Goal: Task Accomplishment & Management: Manage account settings

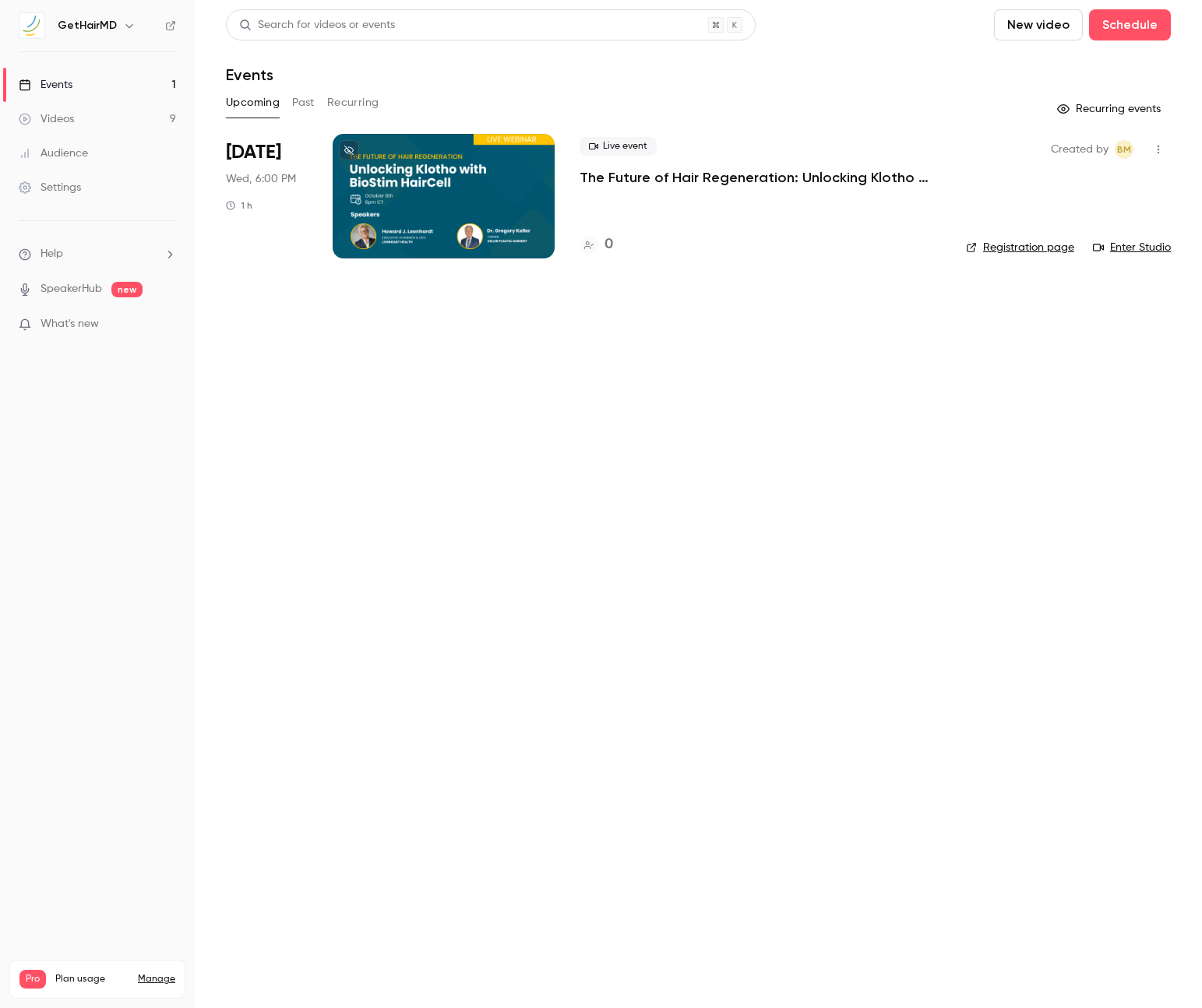
click at [658, 171] on p "The Future of Hair Regeneration: Unlocking Klotho with BioStim HairCell" at bounding box center [760, 177] width 361 height 19
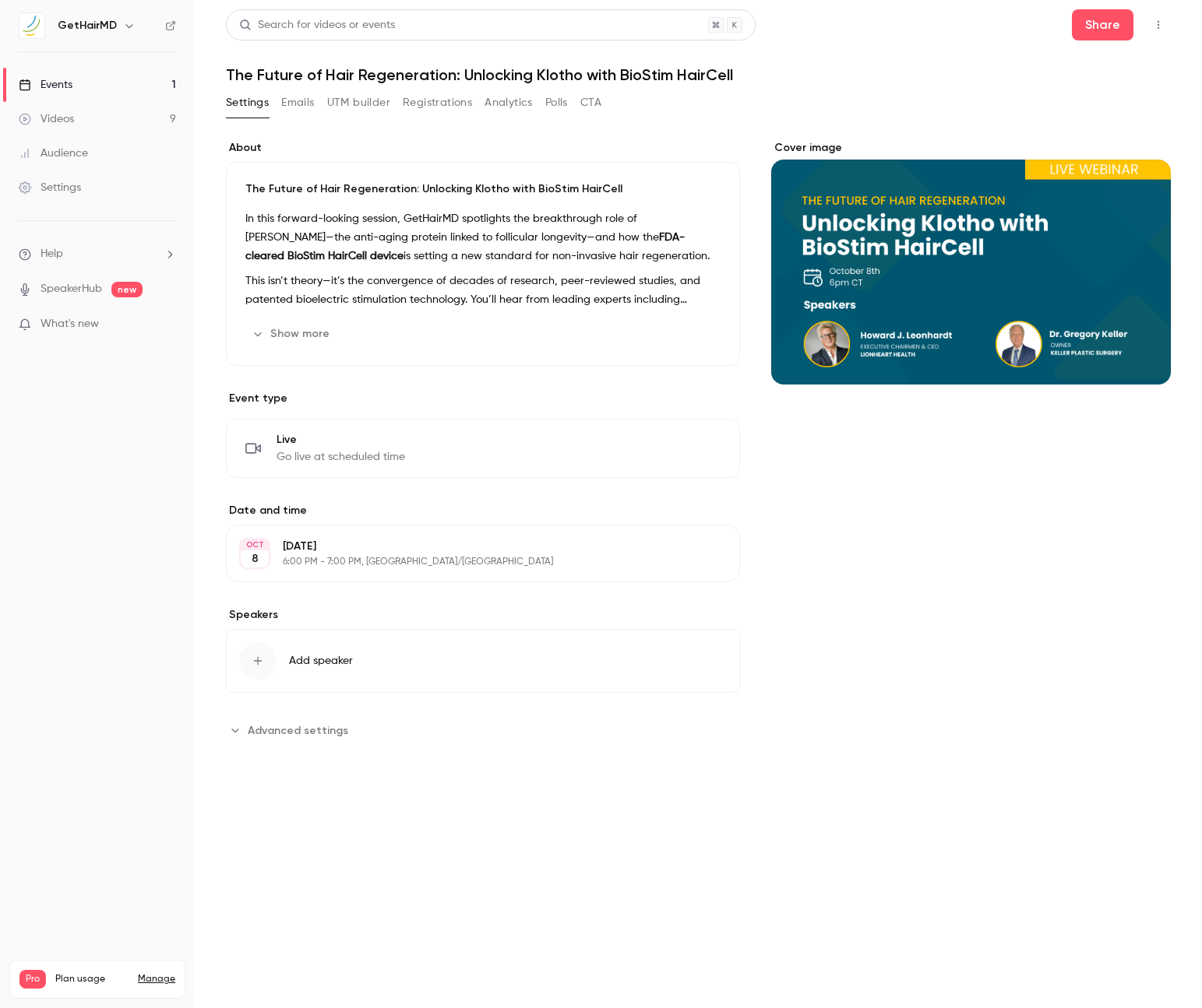
click at [341, 543] on p "[DATE]" at bounding box center [470, 546] width 374 height 16
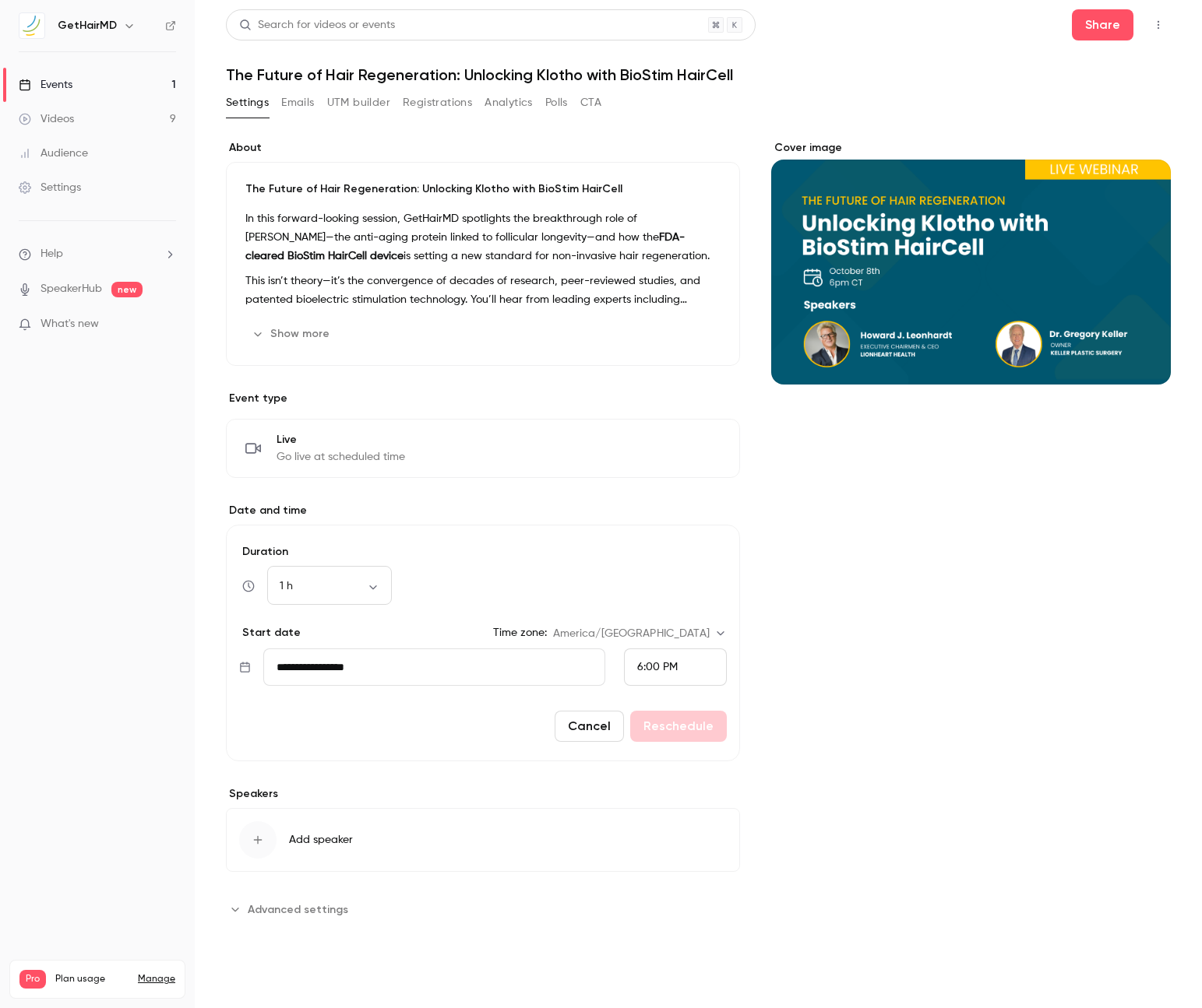
click at [502, 657] on input "**********" at bounding box center [434, 667] width 342 height 38
click at [339, 887] on button "21" at bounding box center [335, 888] width 28 height 28
type input "**********"
click at [682, 726] on button "Reschedule" at bounding box center [678, 726] width 97 height 31
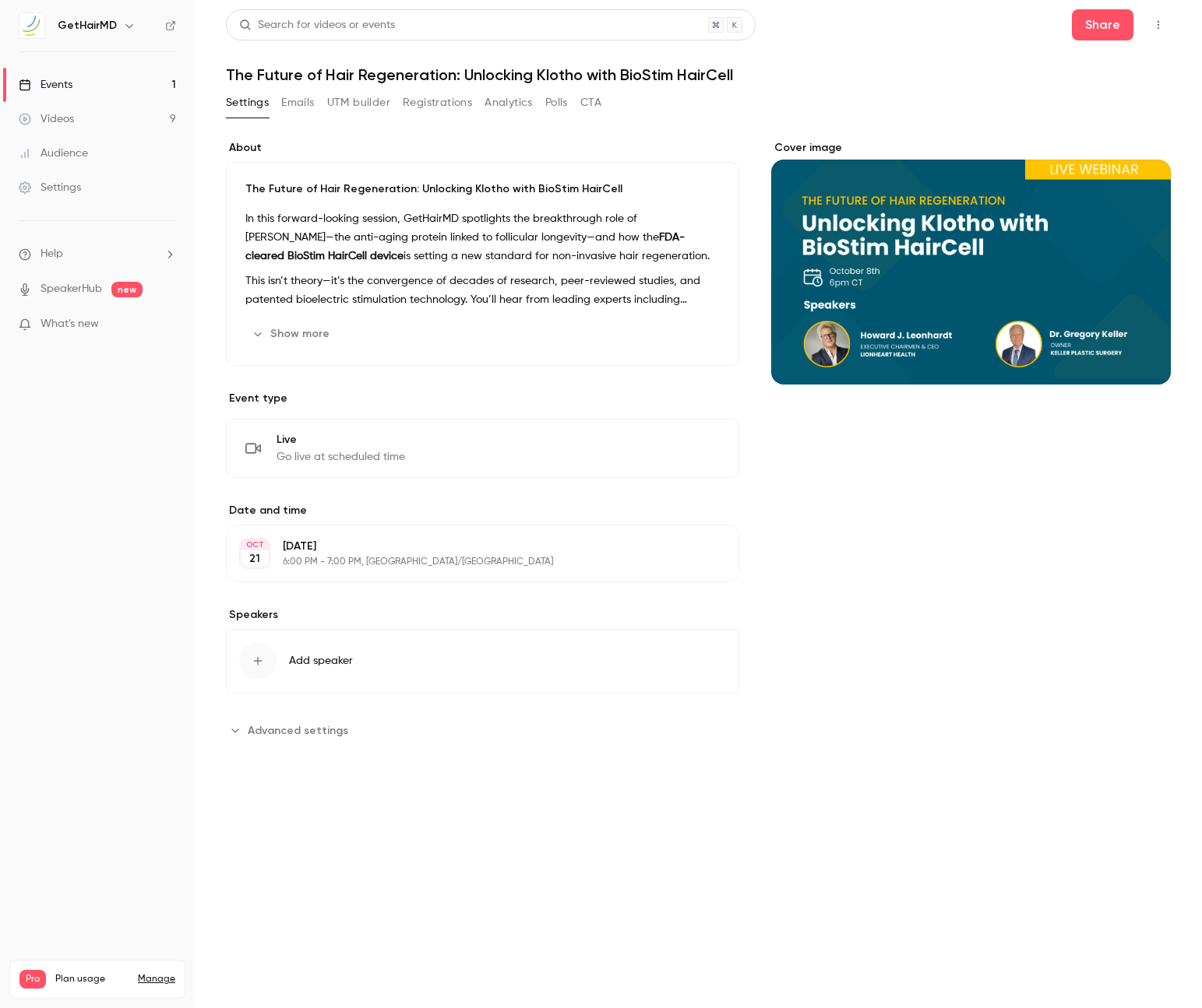
click at [388, 451] on span "Go live at scheduled time" at bounding box center [341, 456] width 129 height 16
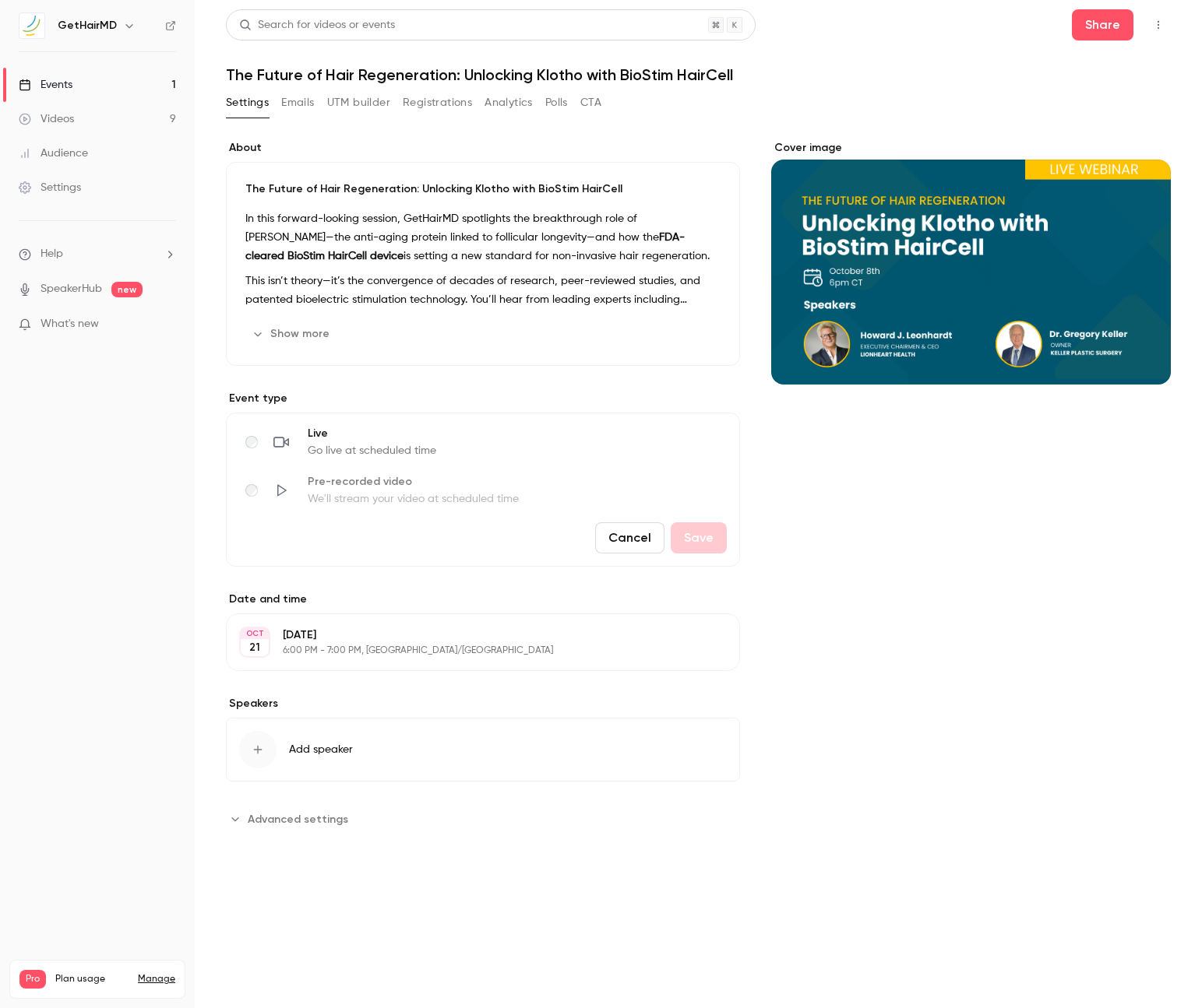
click at [345, 500] on span "We'll stream your video at scheduled time" at bounding box center [413, 499] width 211 height 16
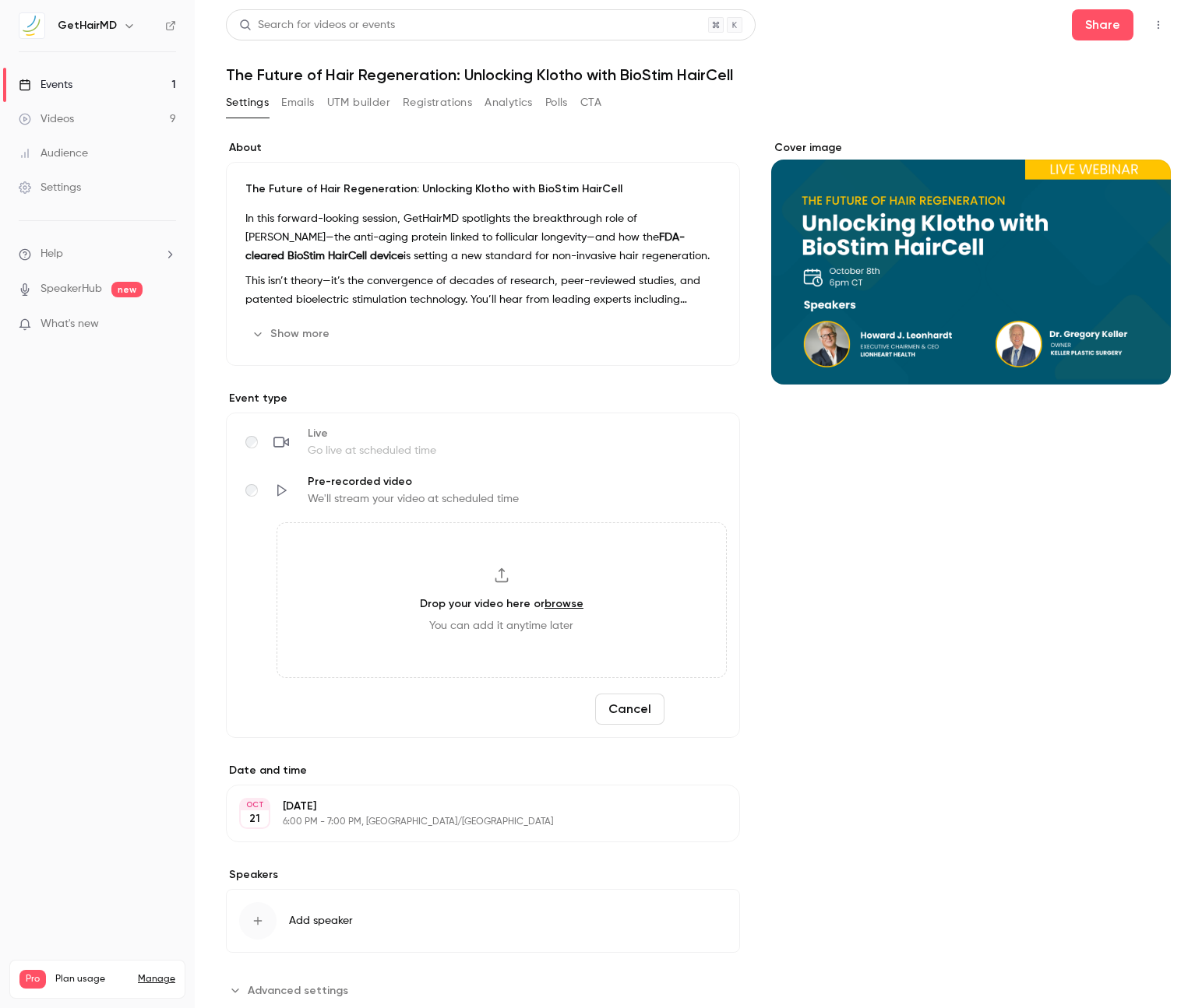
click at [684, 706] on button "Save" at bounding box center [699, 709] width 56 height 31
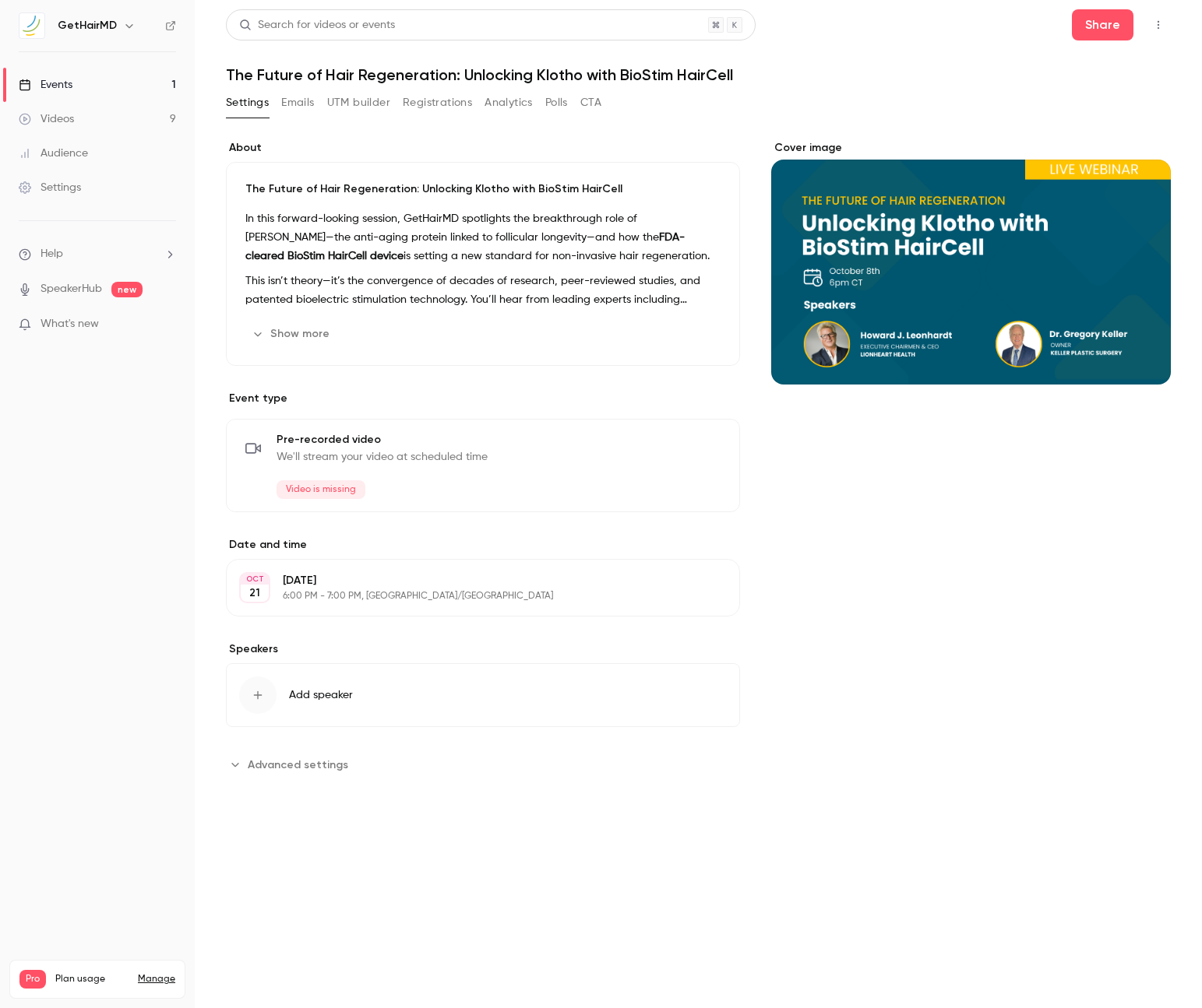
click at [282, 693] on button "Add speaker" at bounding box center [483, 695] width 514 height 64
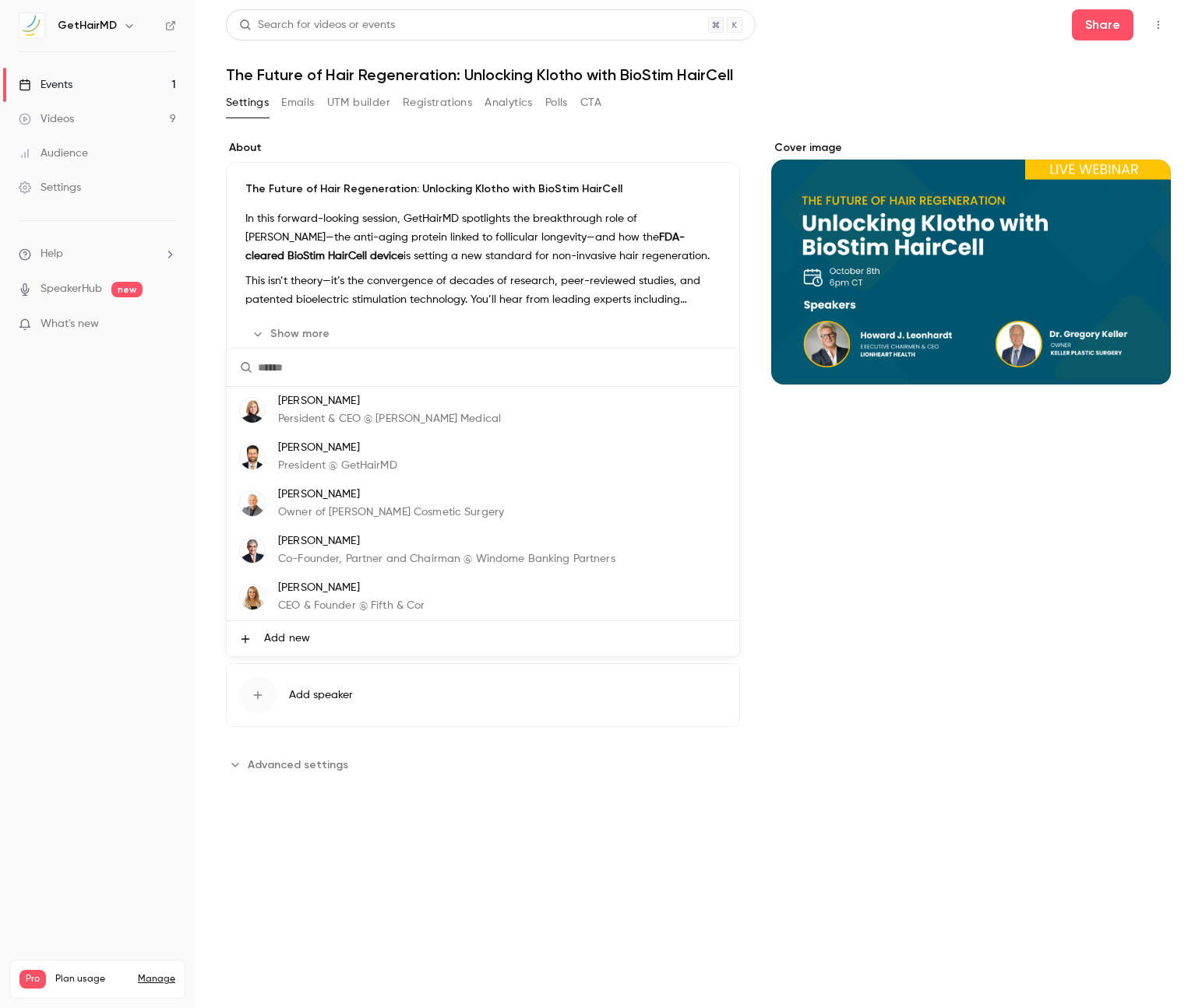
scroll to position [94, 0]
click at [879, 698] on div at bounding box center [601, 504] width 1202 height 1008
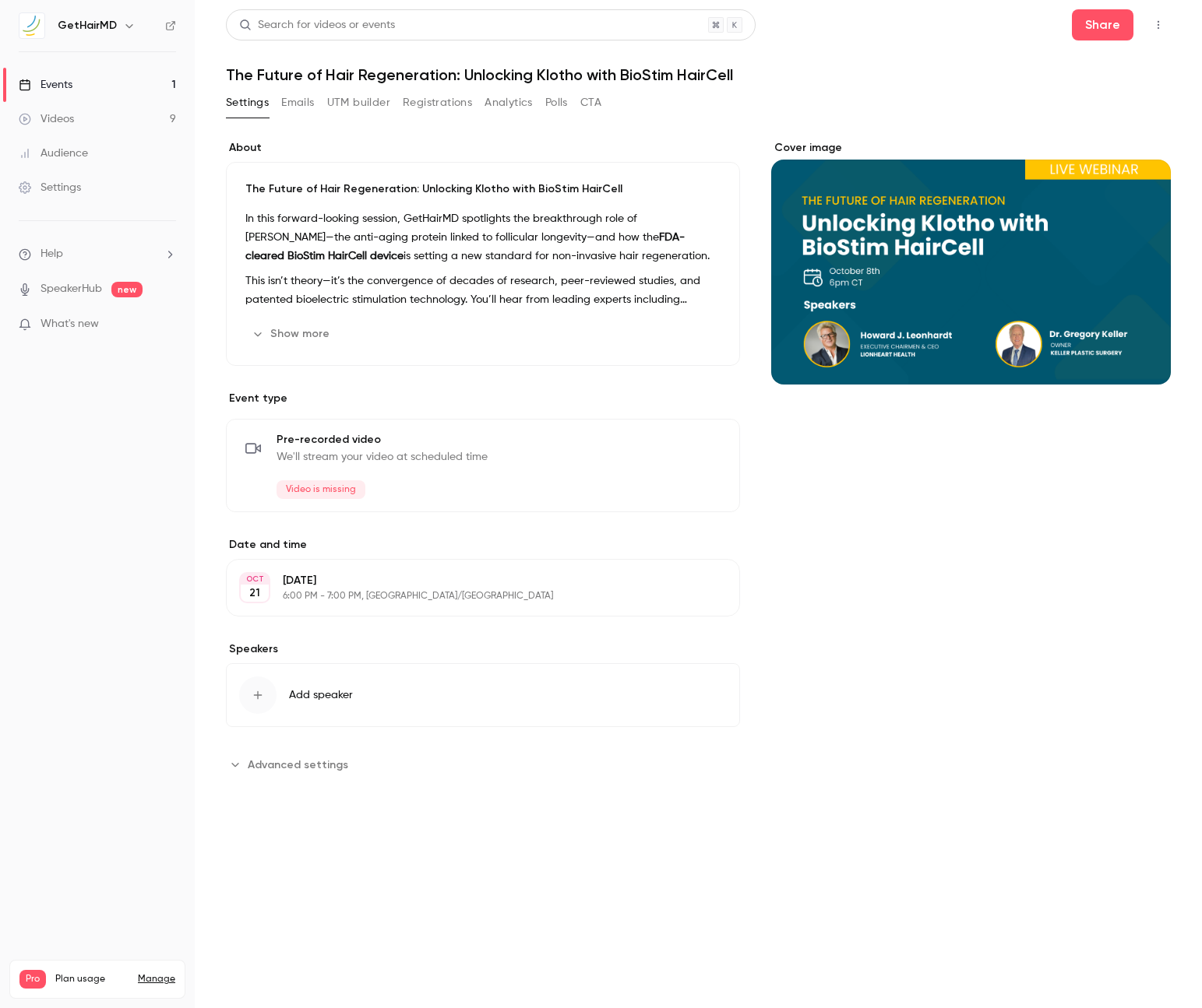
click at [254, 691] on icon "button" at bounding box center [257, 694] width 12 height 12
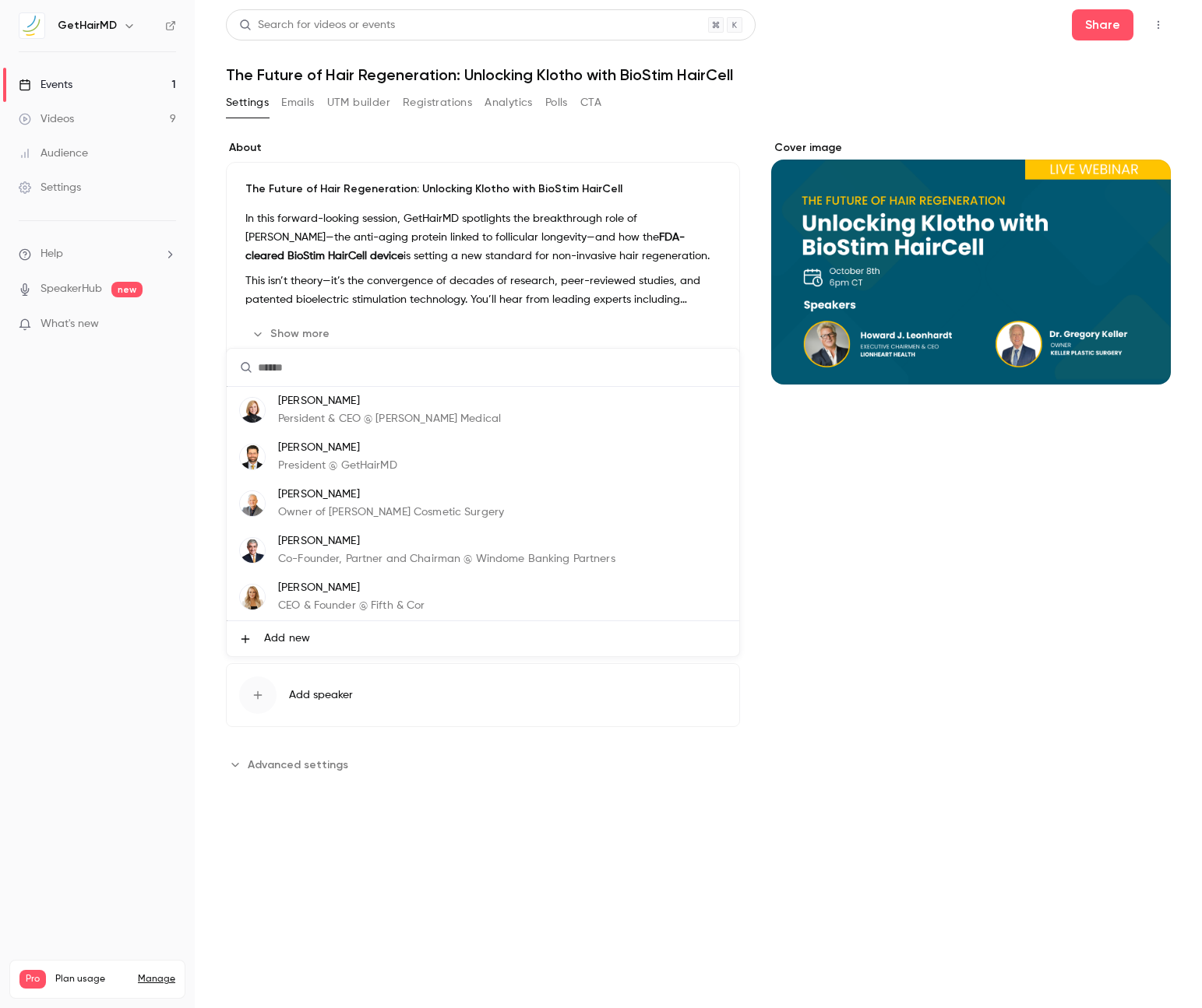
click at [287, 639] on span "Add new" at bounding box center [287, 639] width 46 height 16
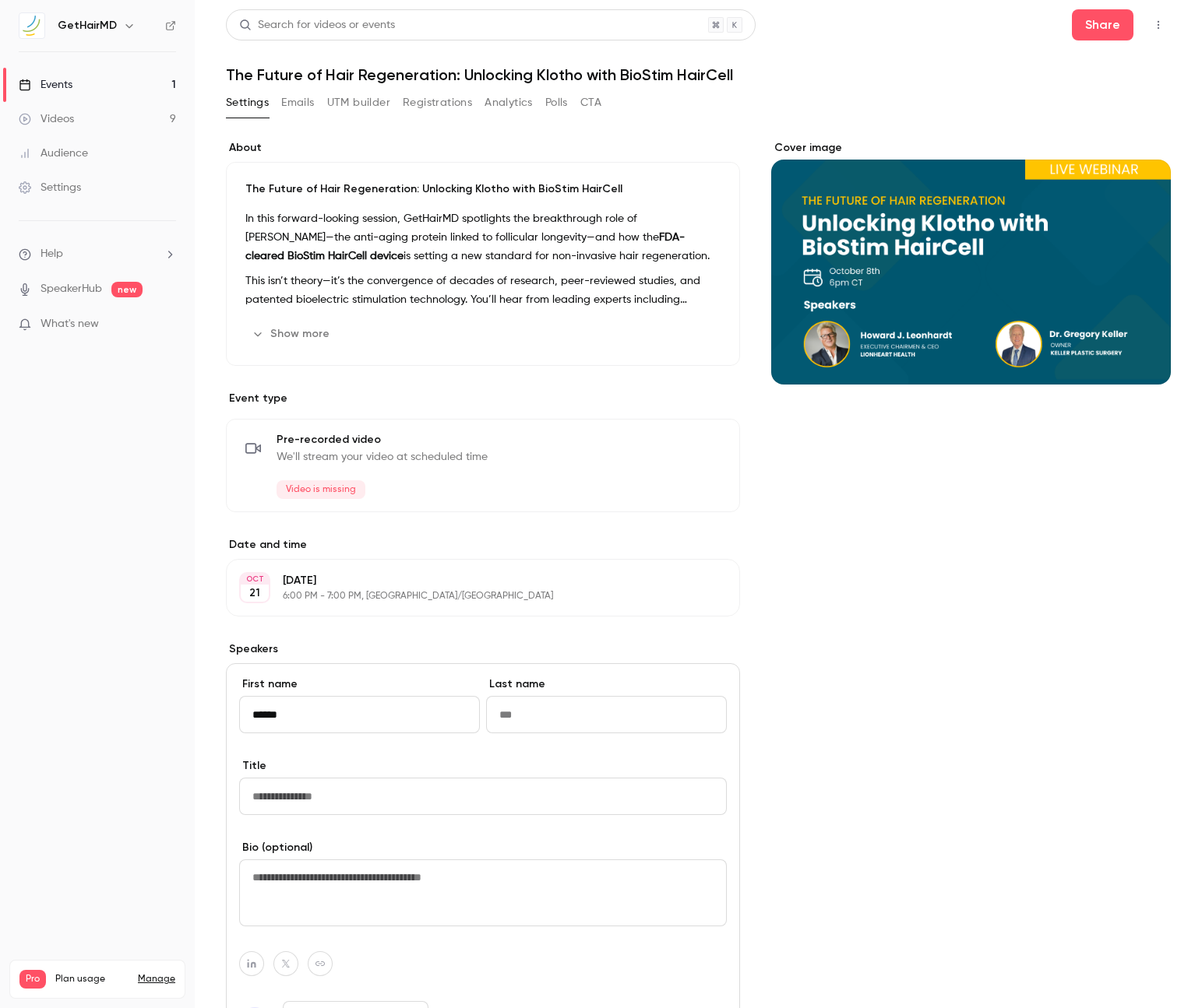
type input "******"
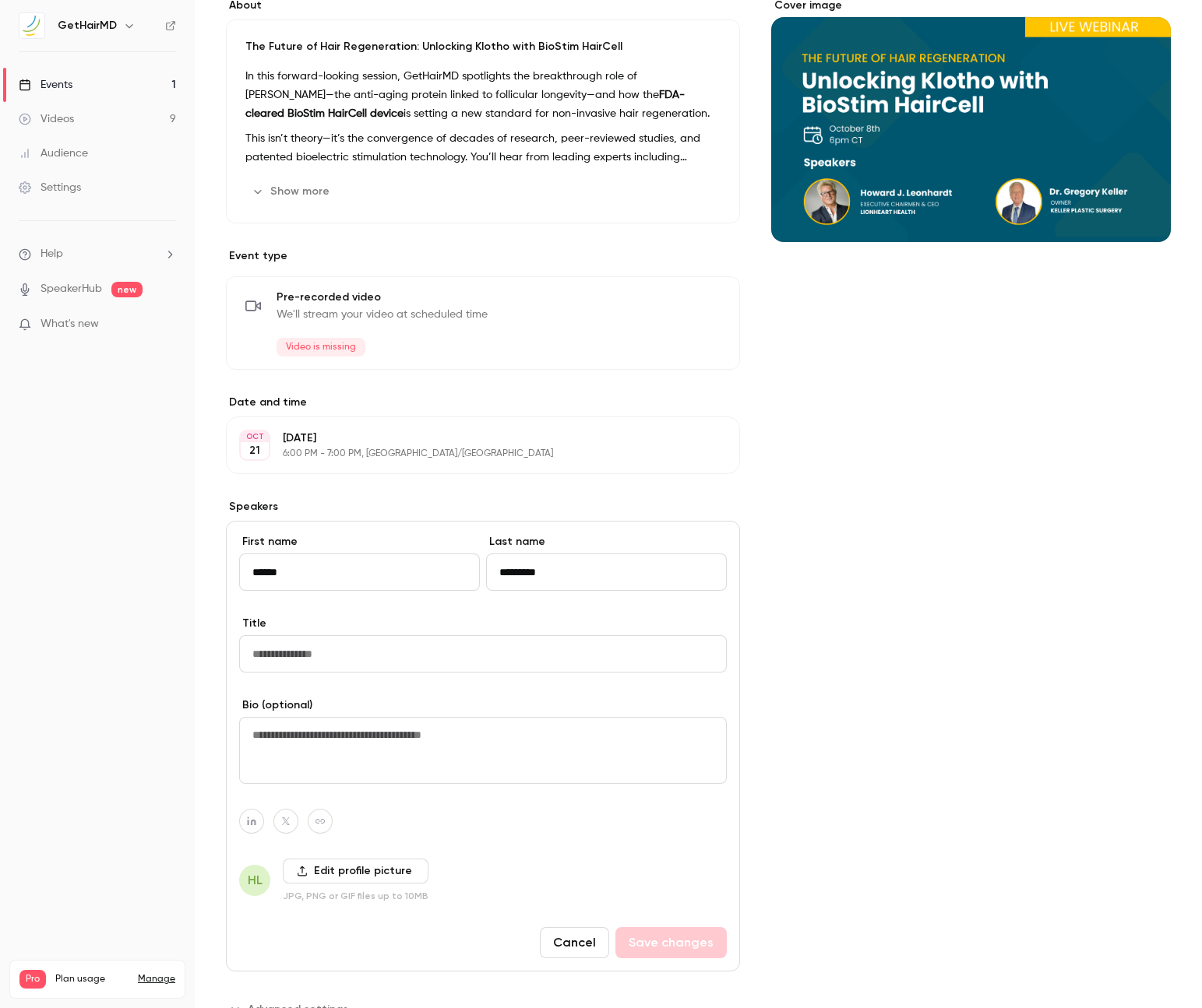
scroll to position [145, 0]
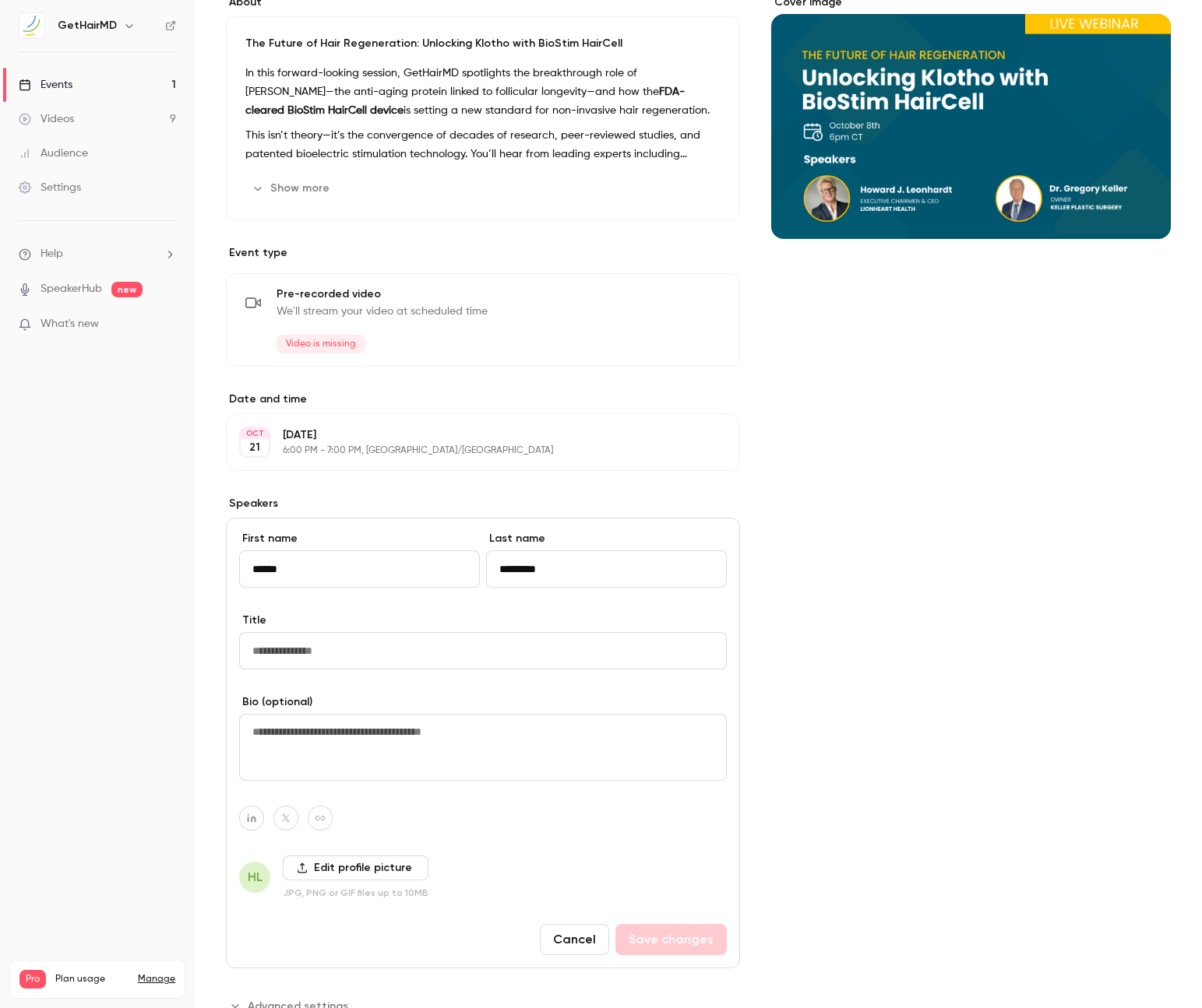
type input "*********"
click at [387, 645] on input "Title" at bounding box center [483, 651] width 488 height 38
paste input "**********"
type input "**********"
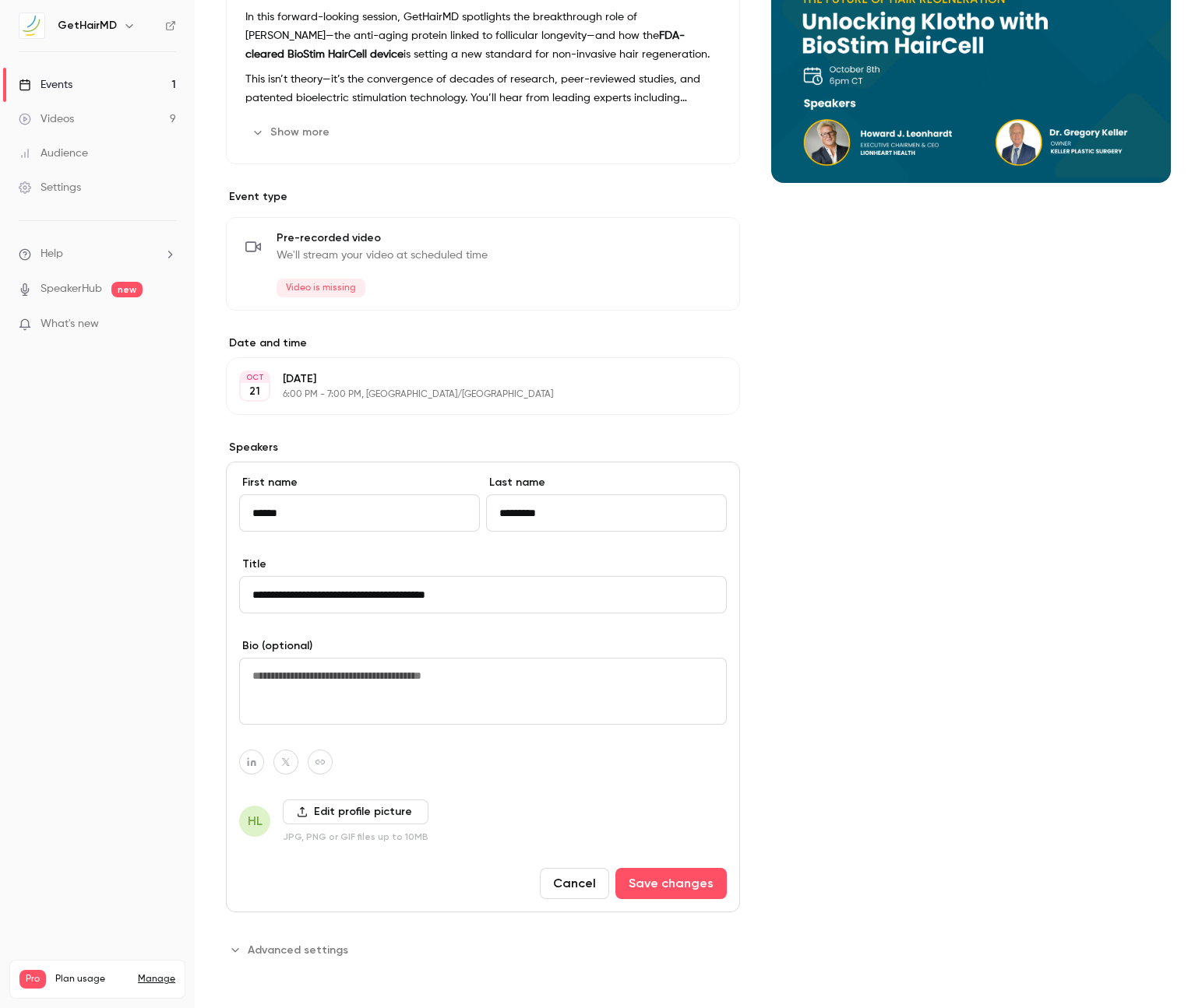
scroll to position [203, 0]
click at [351, 816] on label "Edit profile picture" at bounding box center [355, 811] width 145 height 25
click at [0, 0] on input "Edit profile picture" at bounding box center [0, 0] width 0 height 0
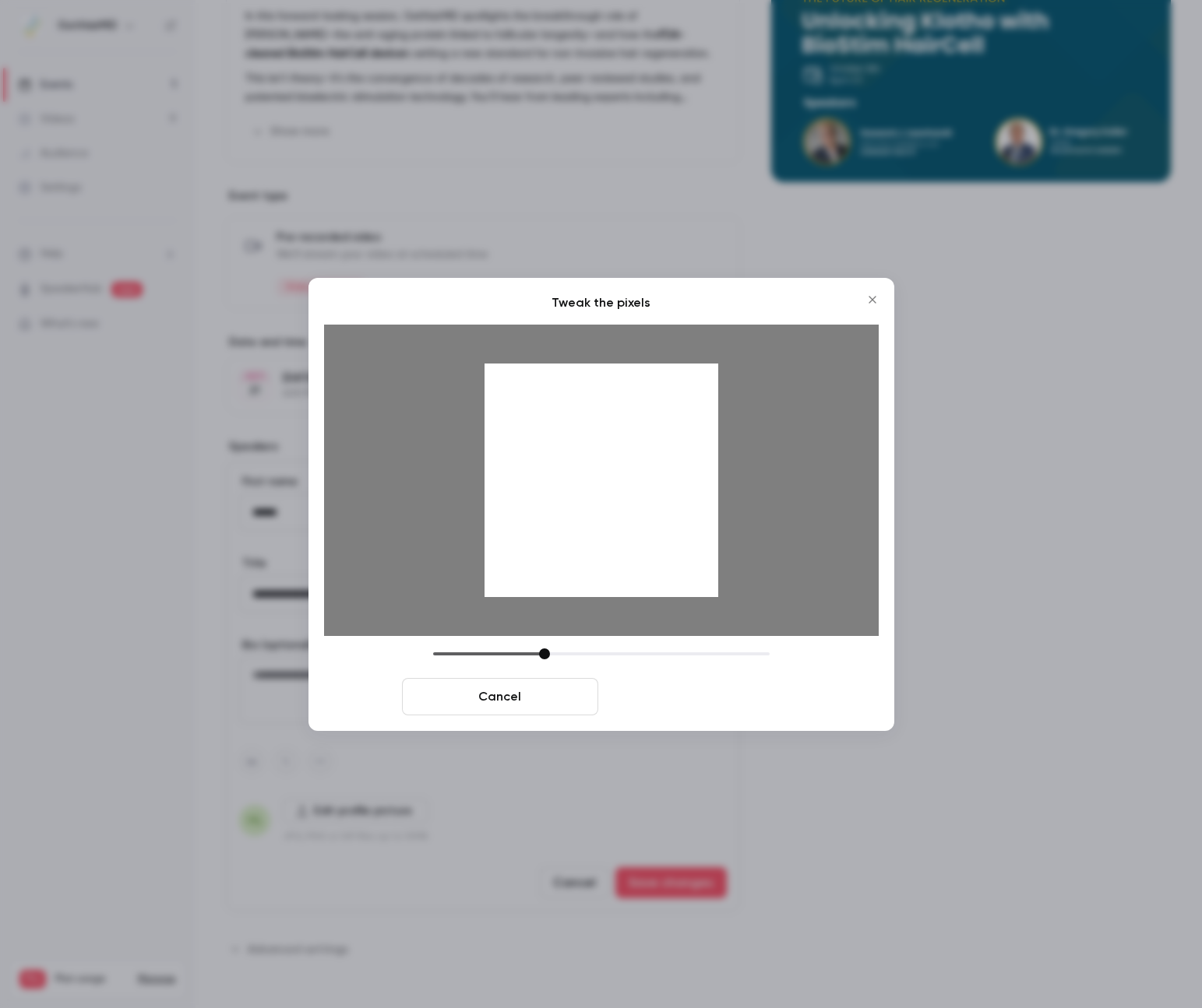
click at [733, 696] on button "Crop and save" at bounding box center [702, 697] width 196 height 38
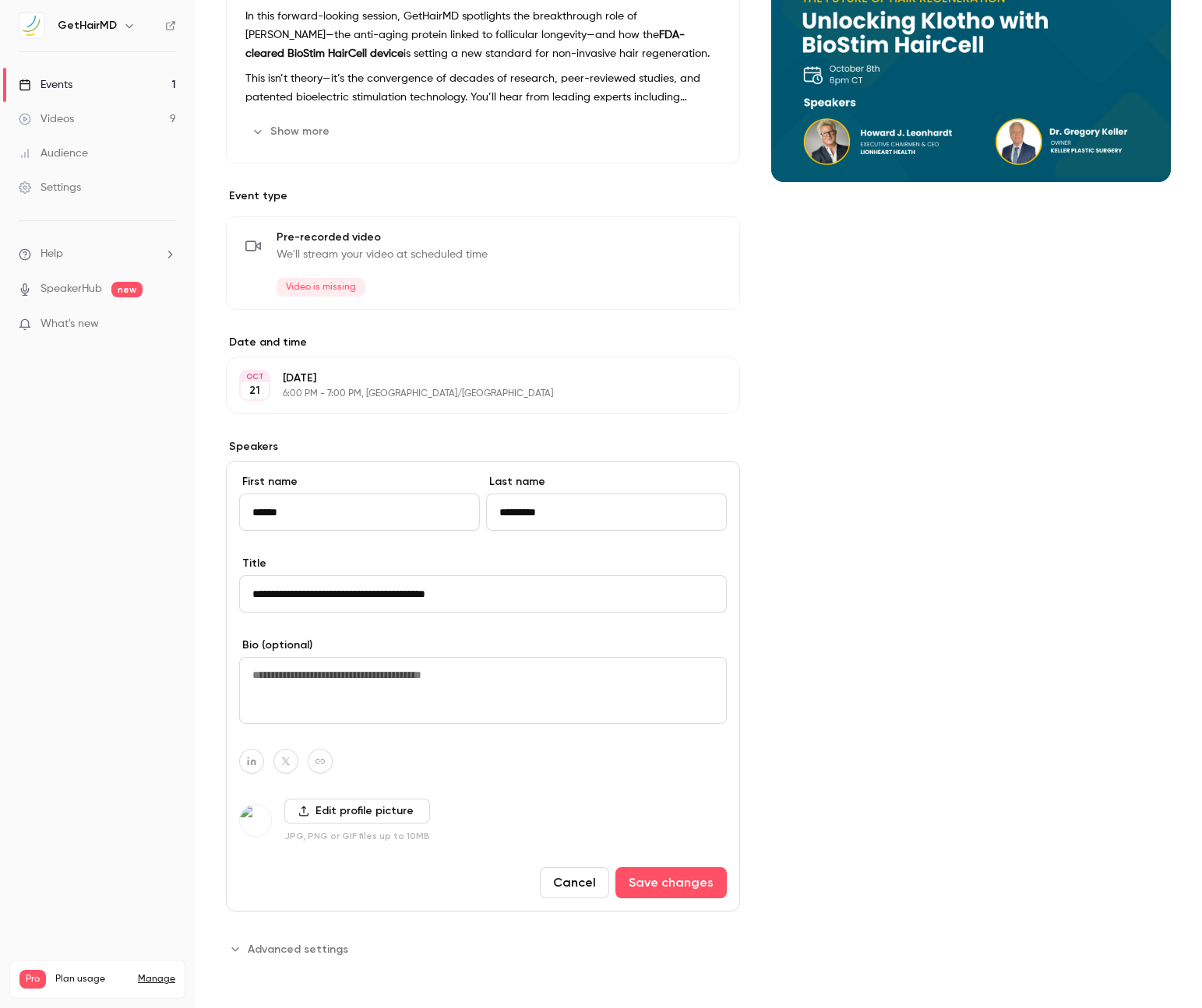
click at [294, 689] on textarea at bounding box center [483, 691] width 488 height 67
paste textarea "**********"
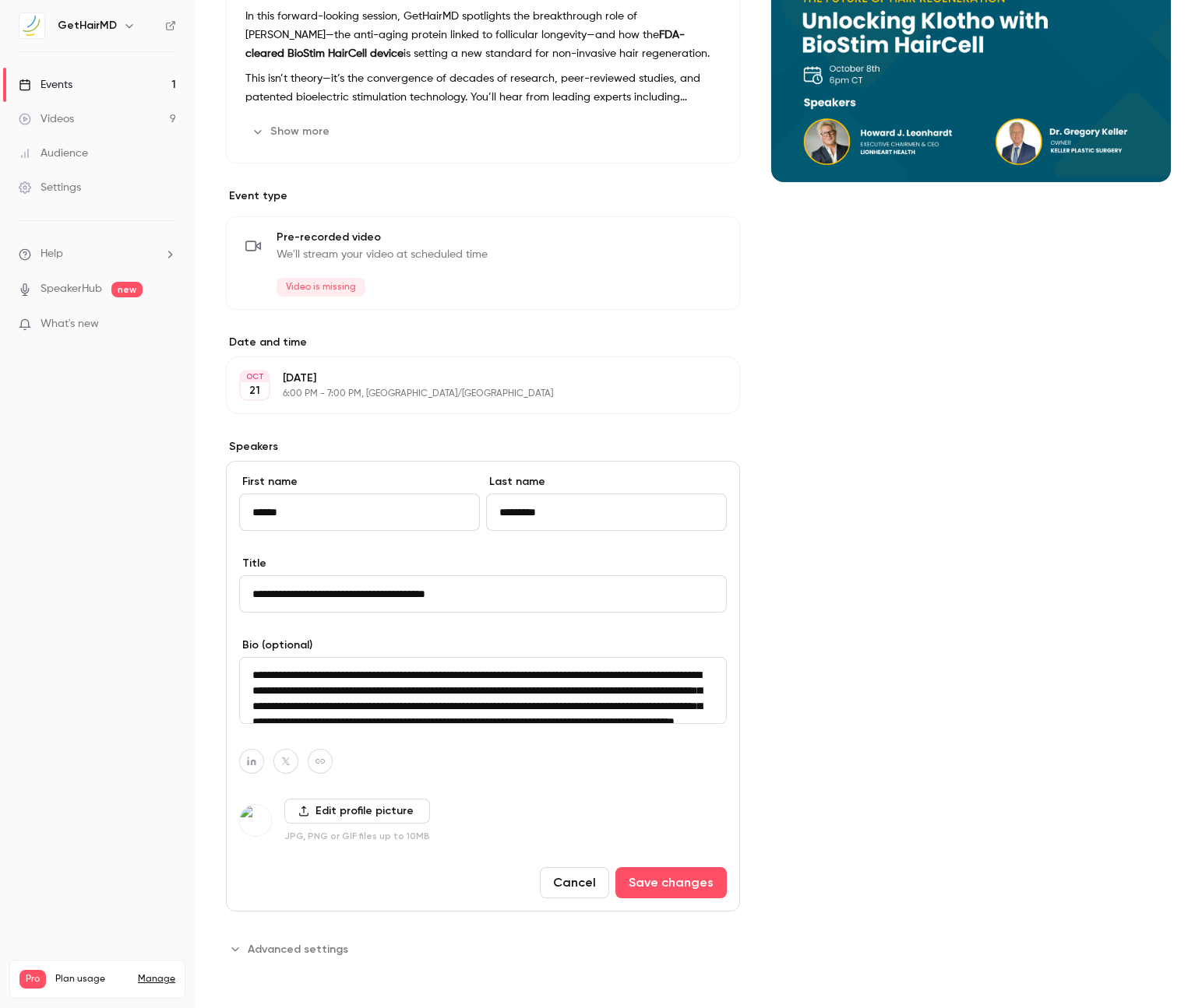
scroll to position [35, 0]
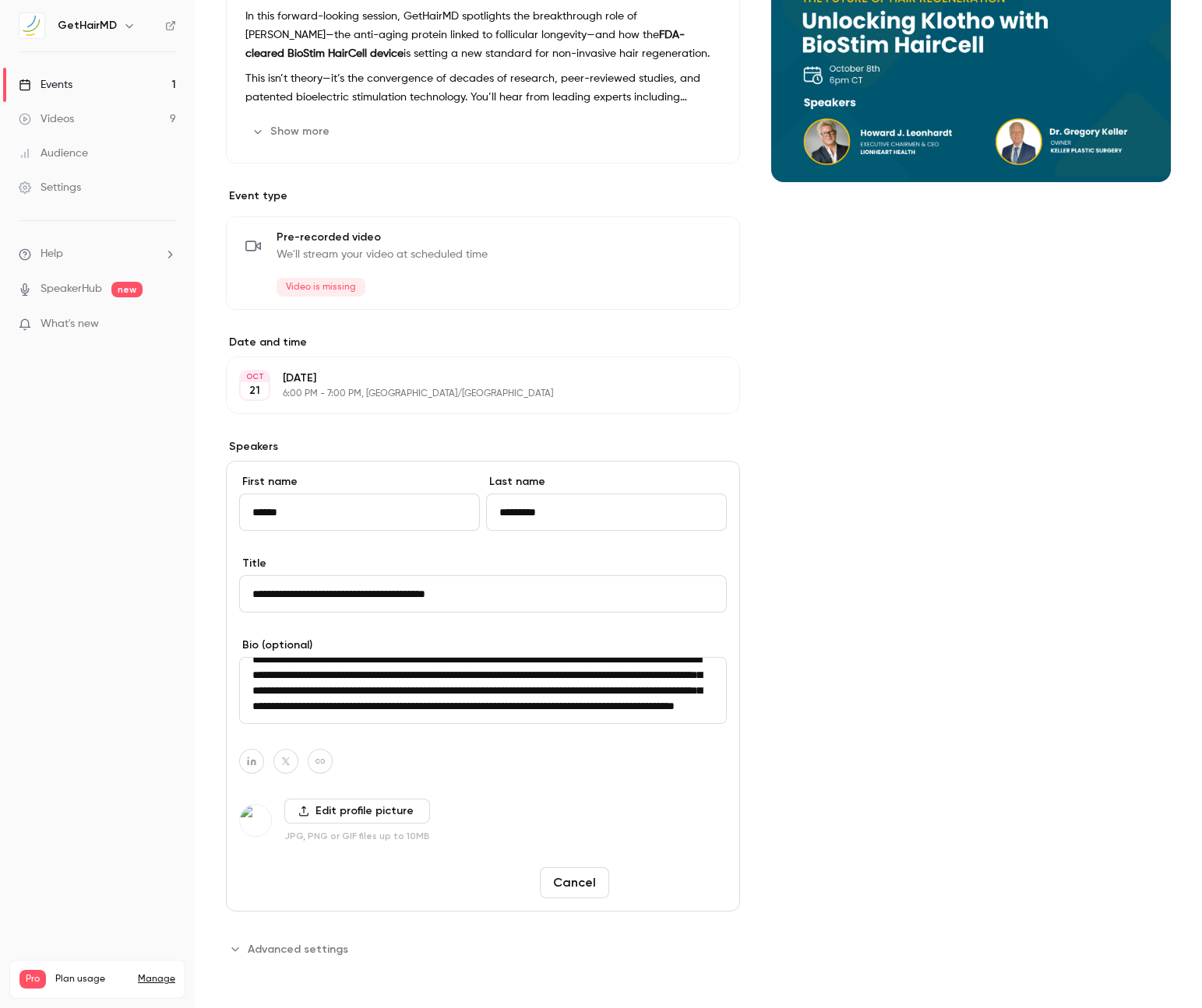
type textarea "**********"
click at [683, 882] on button "Save changes" at bounding box center [671, 883] width 112 height 31
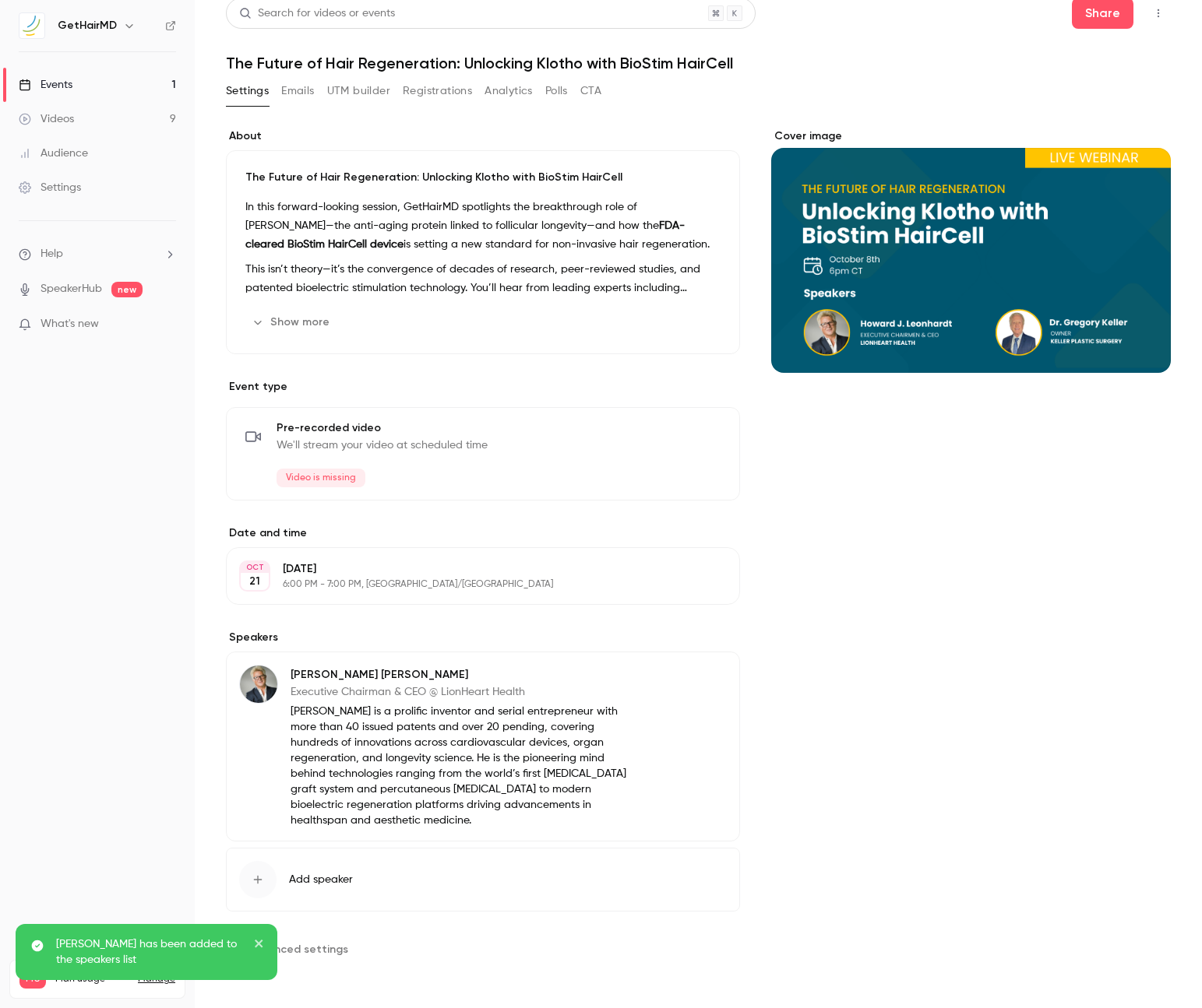
scroll to position [0, 0]
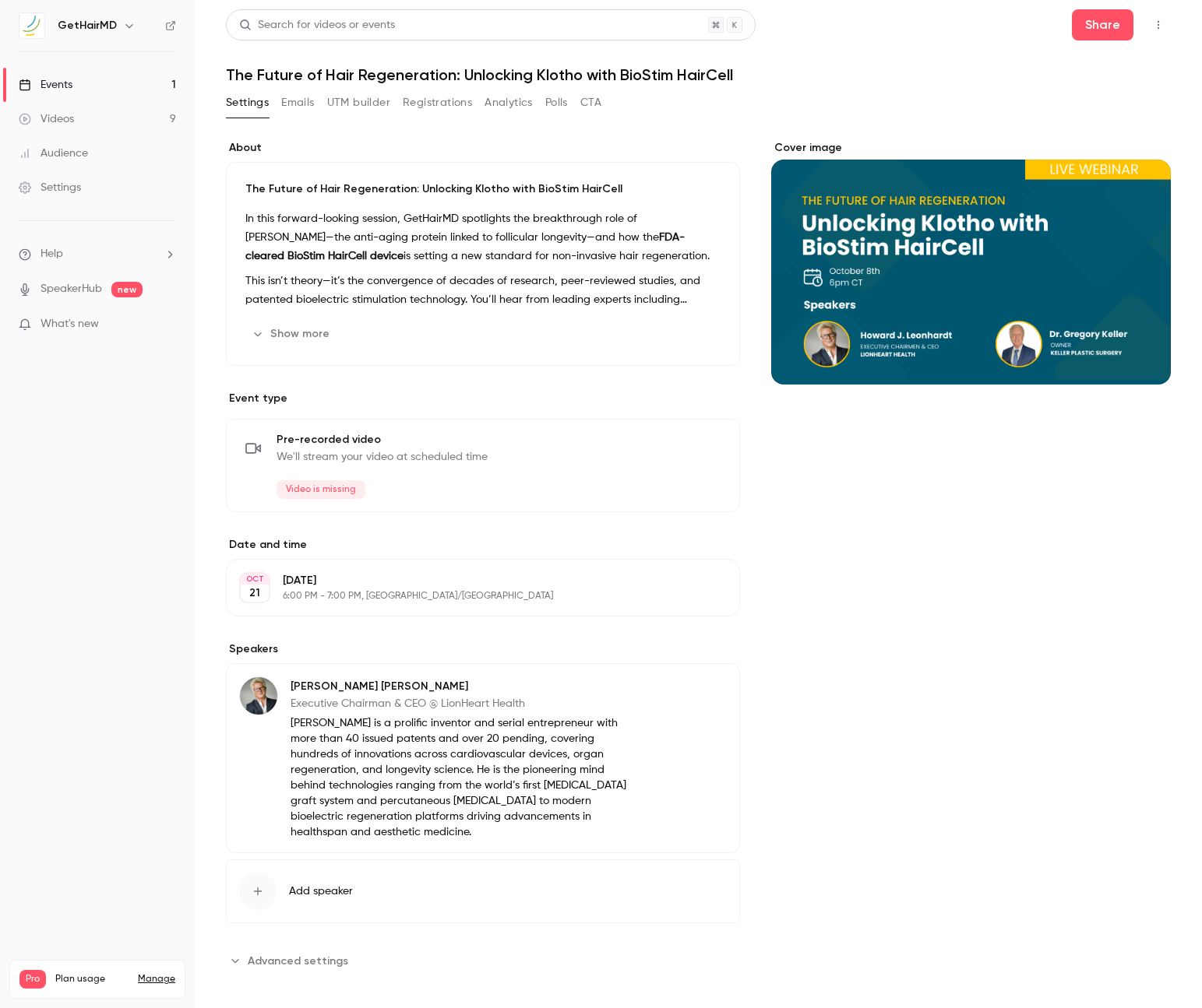
click at [323, 884] on span "Add speaker" at bounding box center [321, 891] width 64 height 16
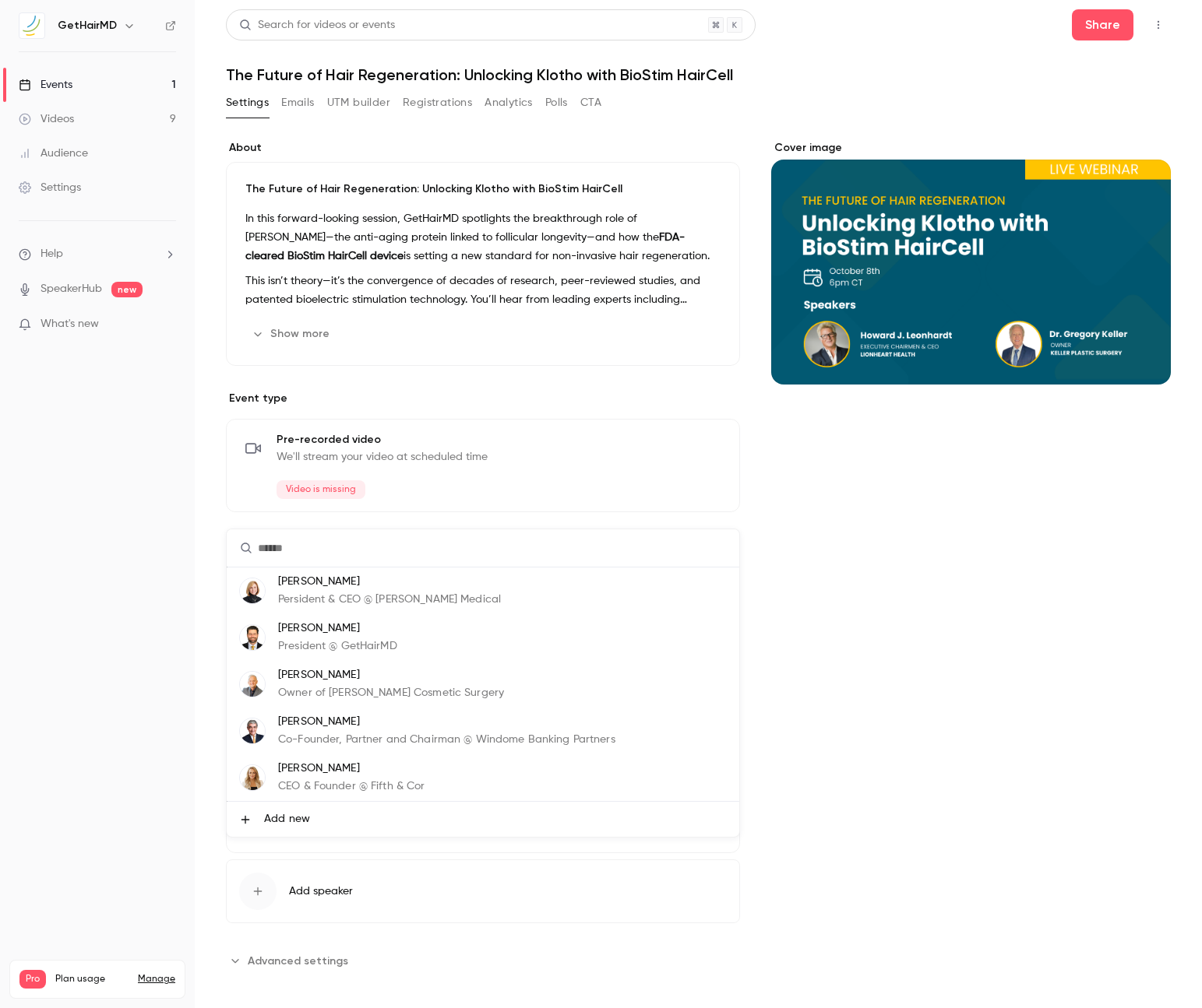
click at [283, 824] on span "Add new" at bounding box center [287, 819] width 46 height 16
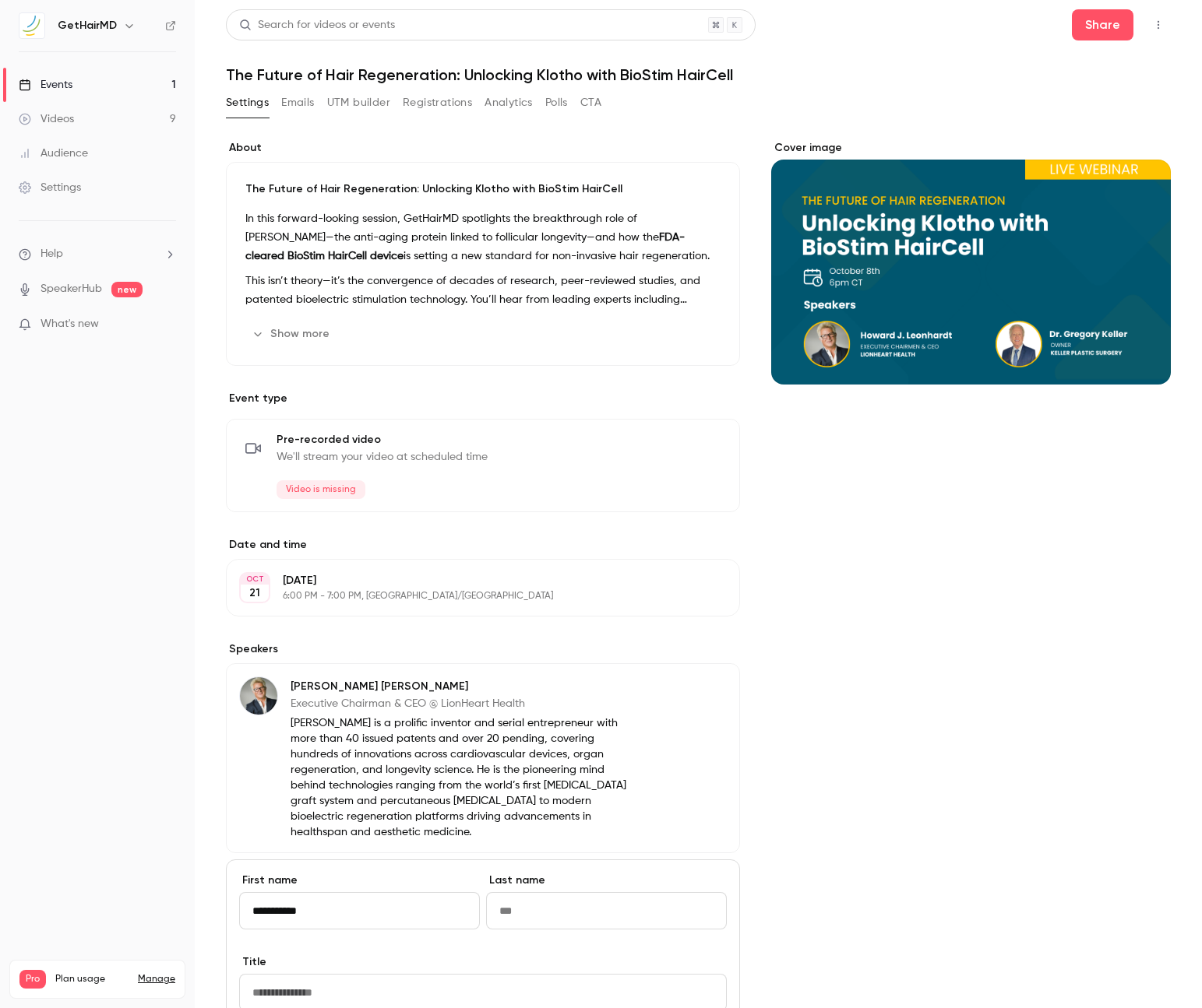
type input "**********"
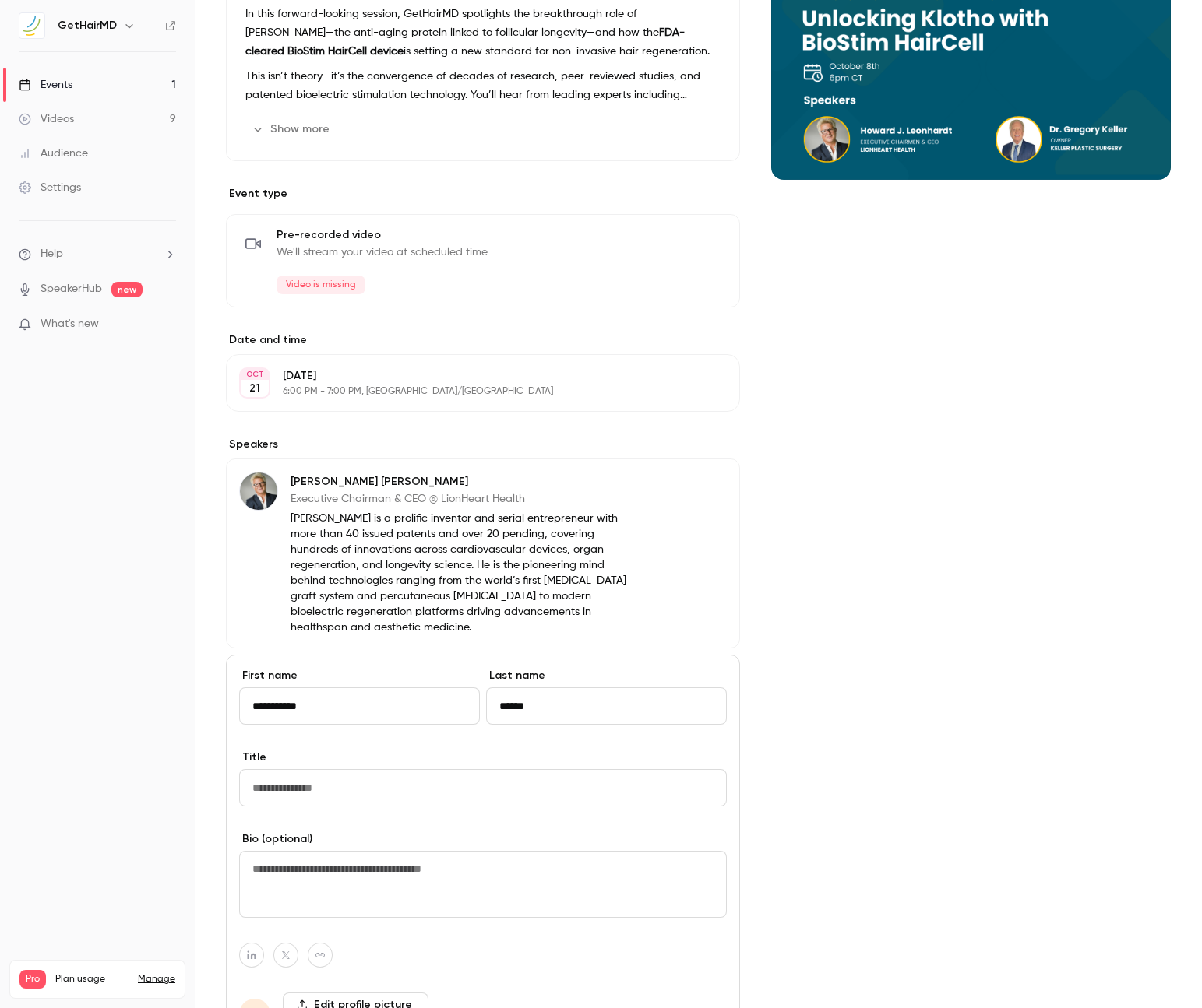
scroll to position [208, 0]
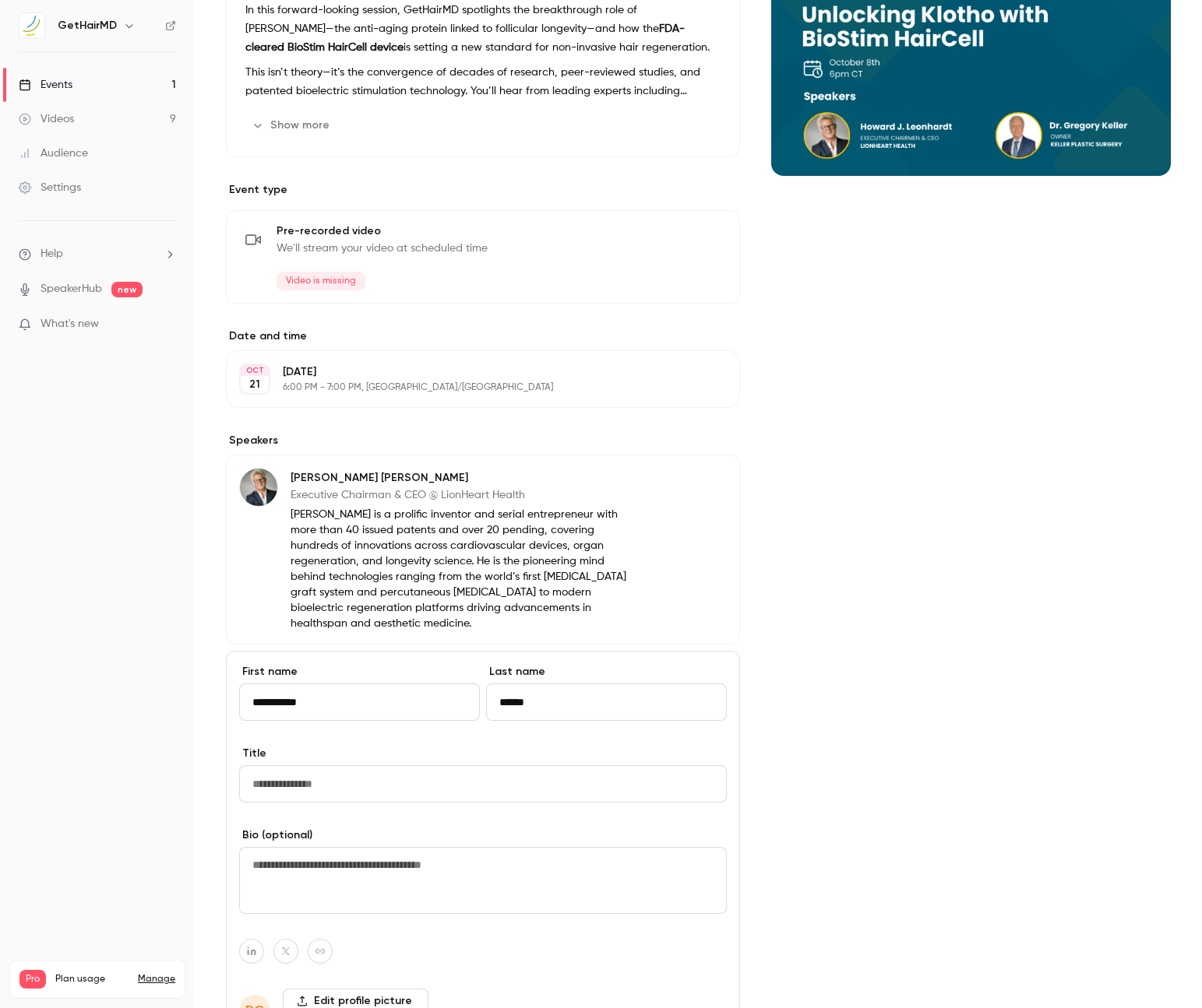
type input "******"
click at [798, 667] on div "Cover image" at bounding box center [970, 542] width 400 height 1220
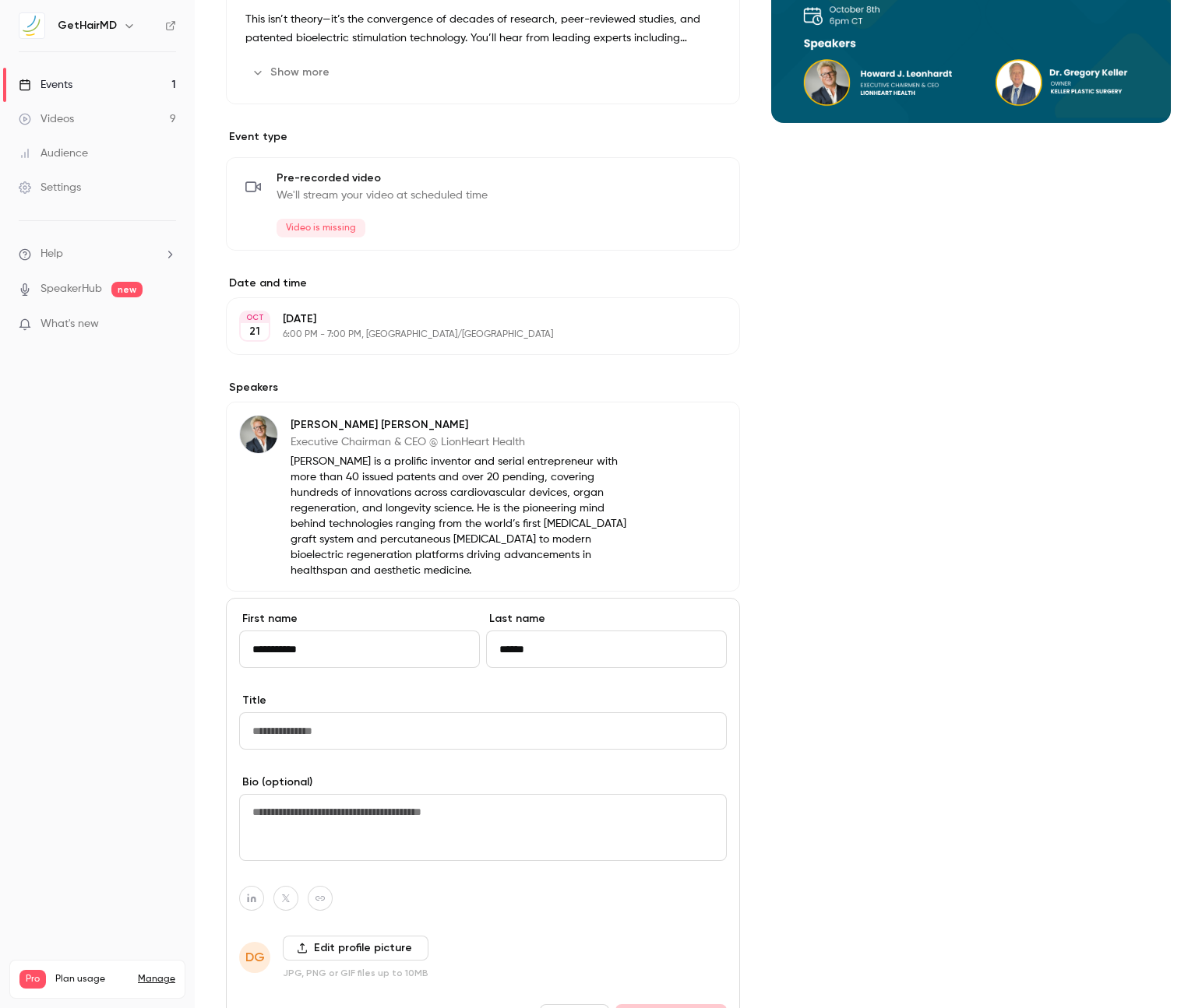
scroll to position [266, 0]
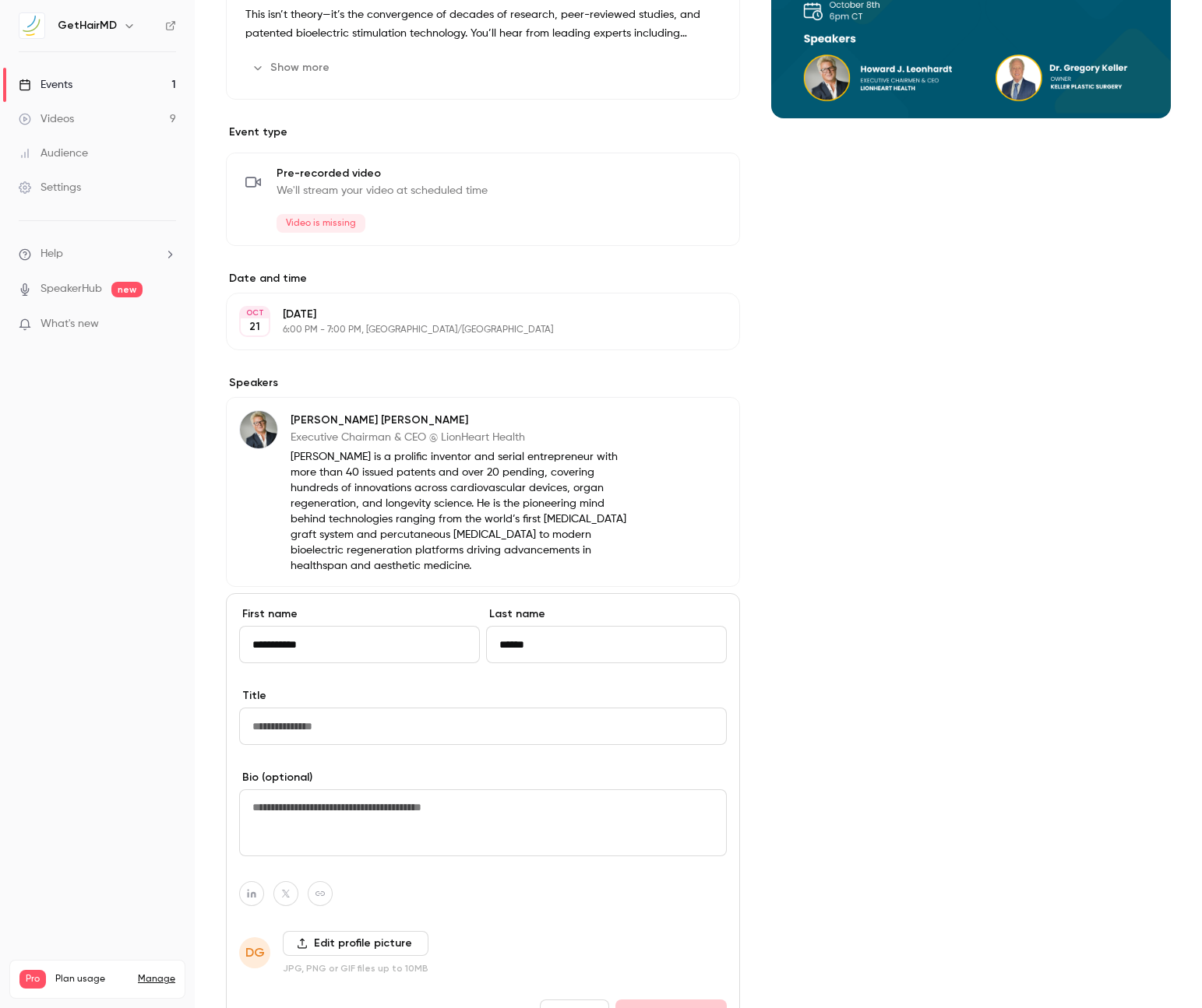
drag, startPoint x: 259, startPoint y: 715, endPoint x: 342, endPoint y: 713, distance: 83.0
click at [310, 712] on input "Title" at bounding box center [483, 726] width 488 height 38
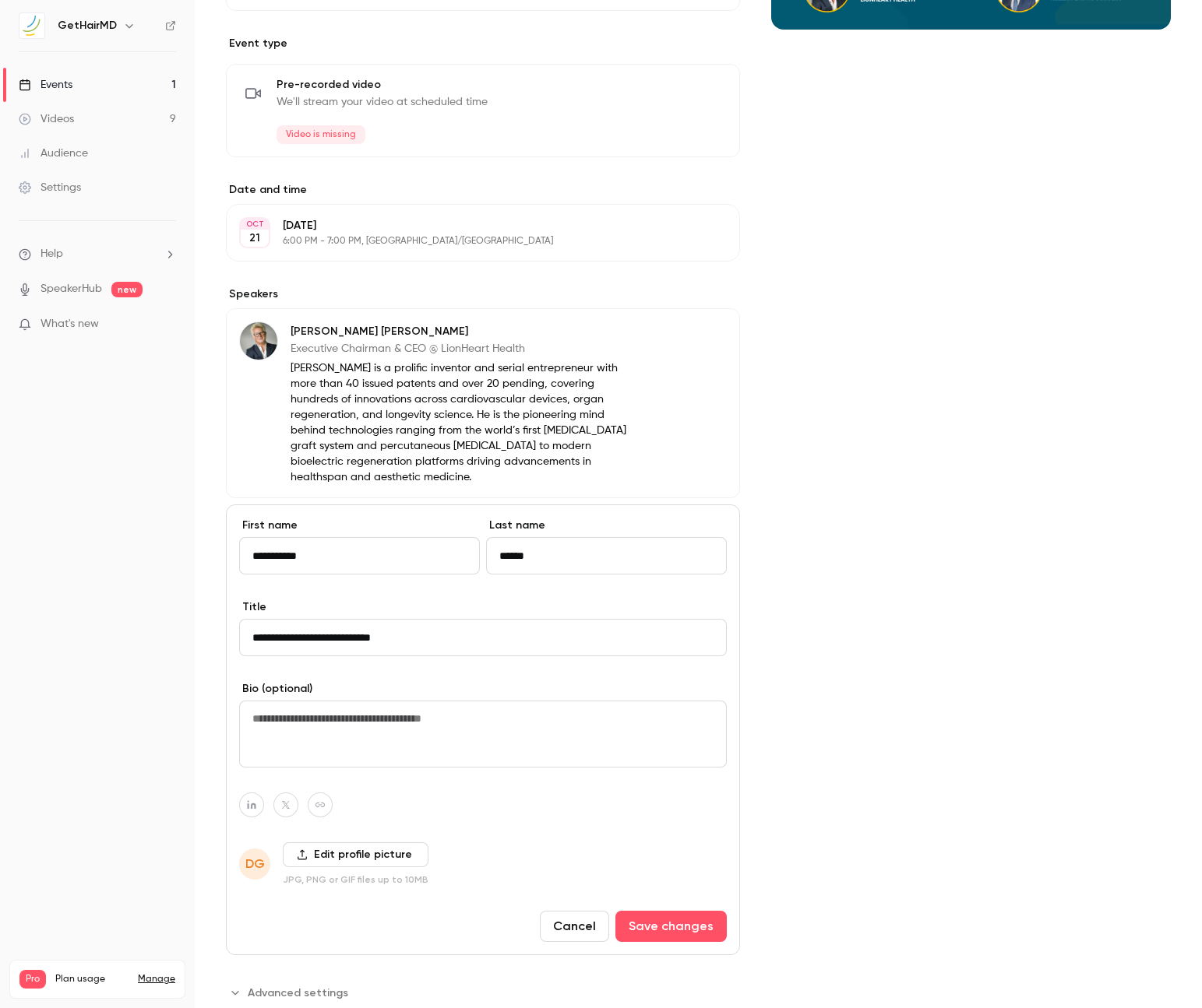
scroll to position [383, 0]
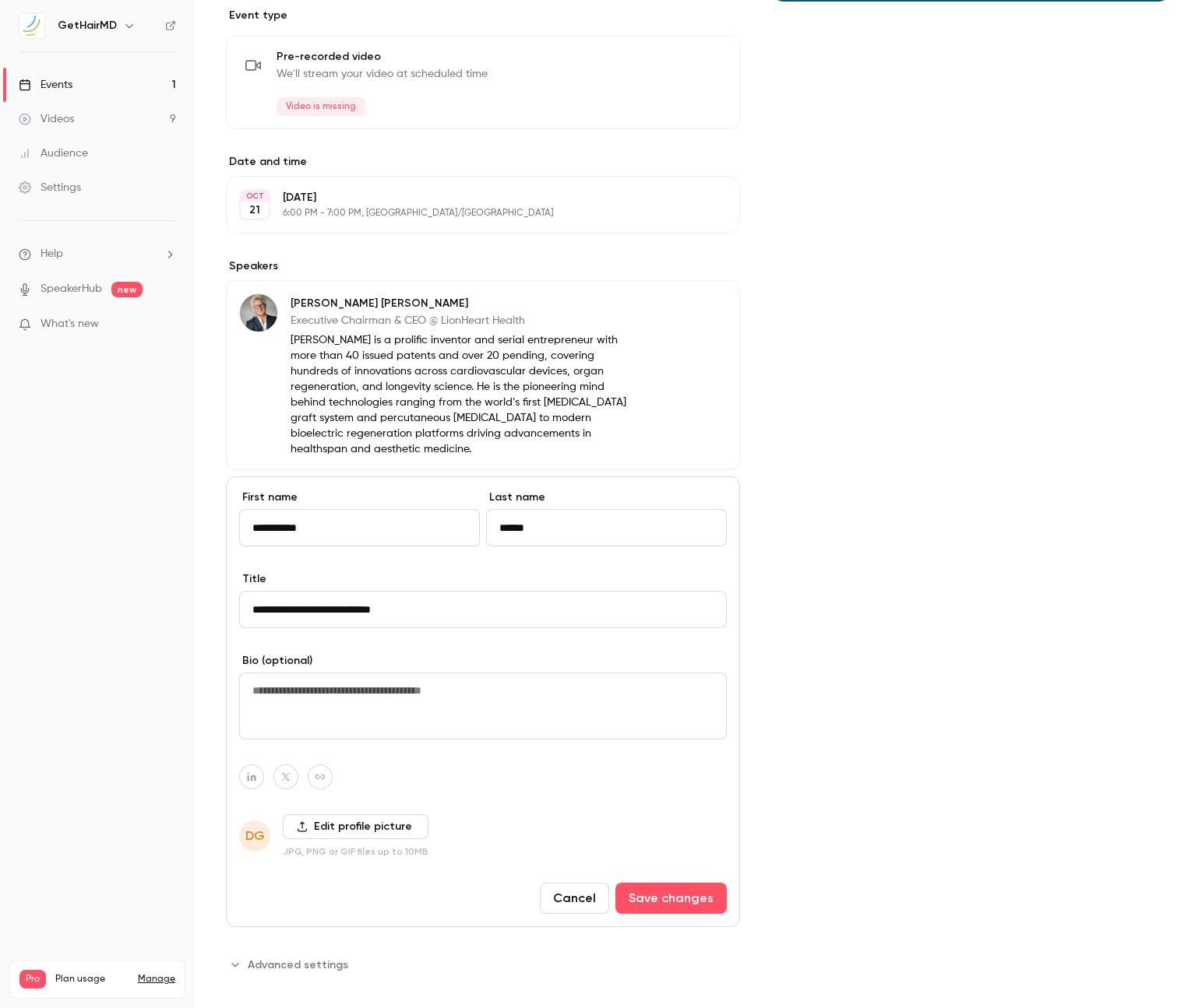
type input "**********"
click at [385, 694] on textarea at bounding box center [483, 707] width 488 height 67
click at [391, 814] on label "Edit profile picture" at bounding box center [355, 827] width 145 height 25
click at [0, 0] on input "Edit profile picture" at bounding box center [0, 0] width 0 height 0
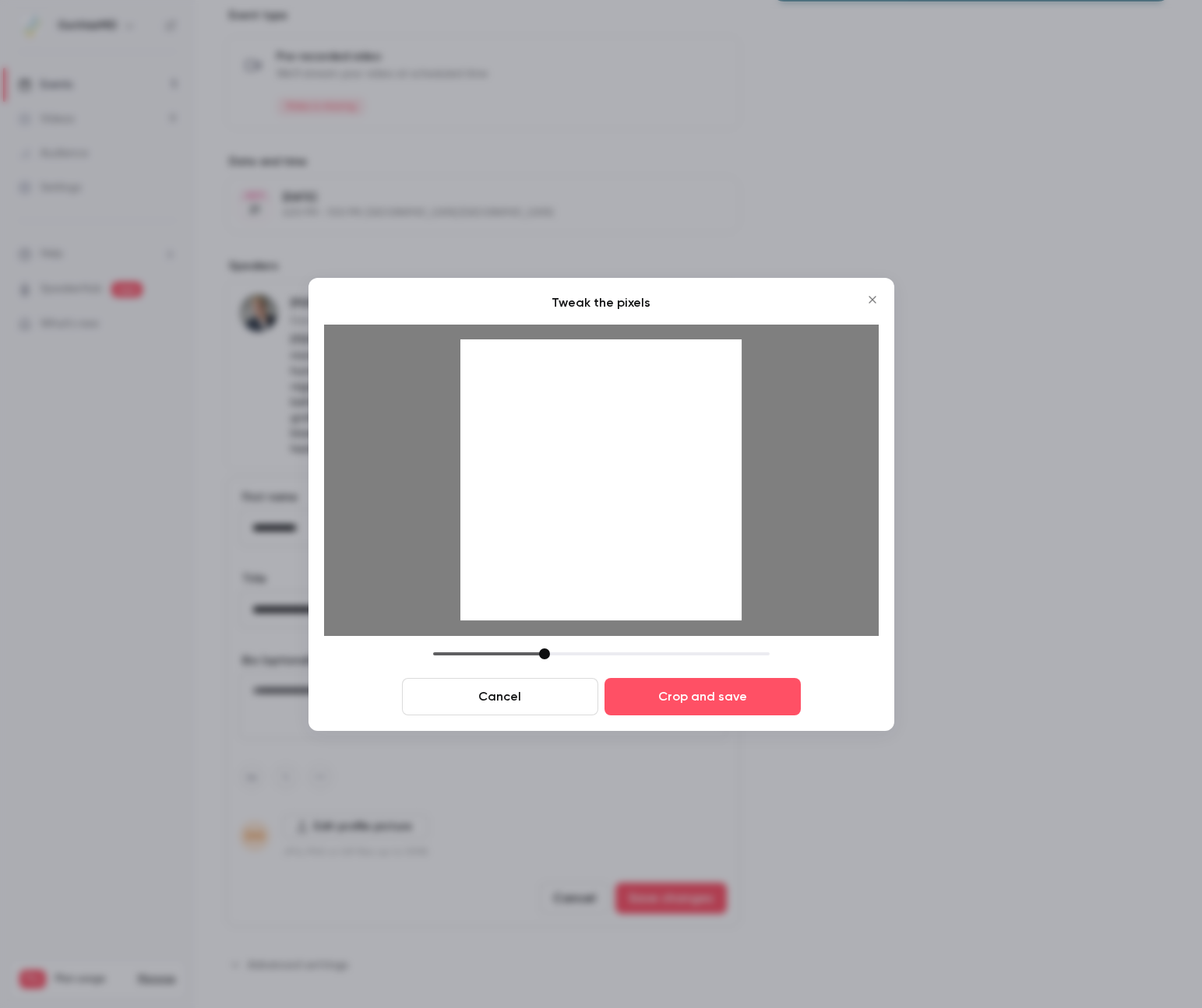
drag, startPoint x: 649, startPoint y: 444, endPoint x: 658, endPoint y: 476, distance: 33.2
click at [658, 476] on div at bounding box center [601, 480] width 282 height 282
click at [545, 653] on div at bounding box center [550, 653] width 11 height 11
drag, startPoint x: 611, startPoint y: 515, endPoint x: 603, endPoint y: 529, distance: 16.1
click at [605, 525] on div at bounding box center [601, 480] width 282 height 282
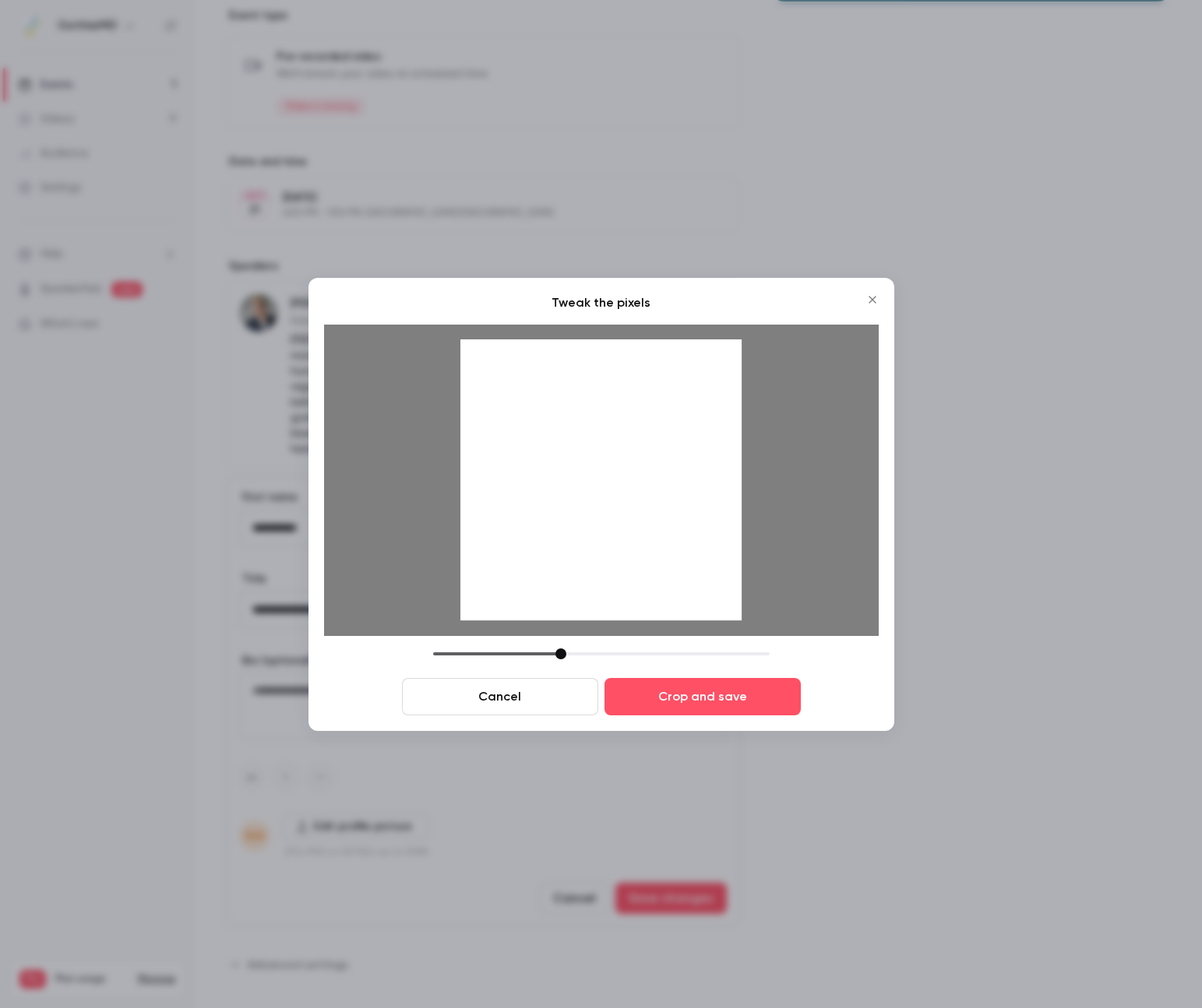
drag, startPoint x: 548, startPoint y: 657, endPoint x: 568, endPoint y: 639, distance: 26.9
click at [562, 655] on div at bounding box center [560, 653] width 11 height 11
drag, startPoint x: 609, startPoint y: 510, endPoint x: 610, endPoint y: 529, distance: 19.0
click at [610, 528] on div at bounding box center [601, 480] width 282 height 282
click at [724, 698] on button "Crop and save" at bounding box center [702, 697] width 196 height 38
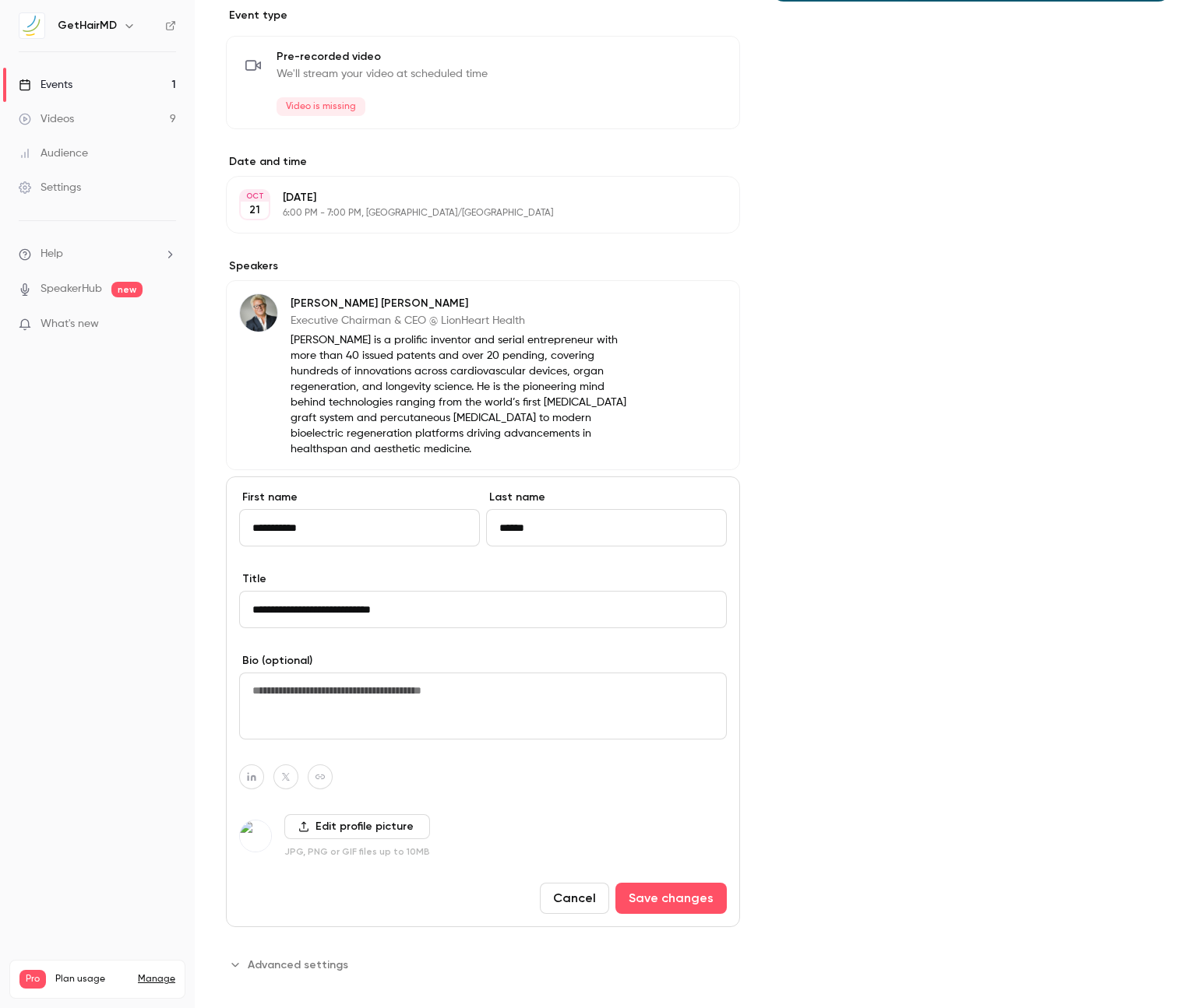
click at [415, 687] on textarea at bounding box center [483, 707] width 488 height 67
paste textarea "**********"
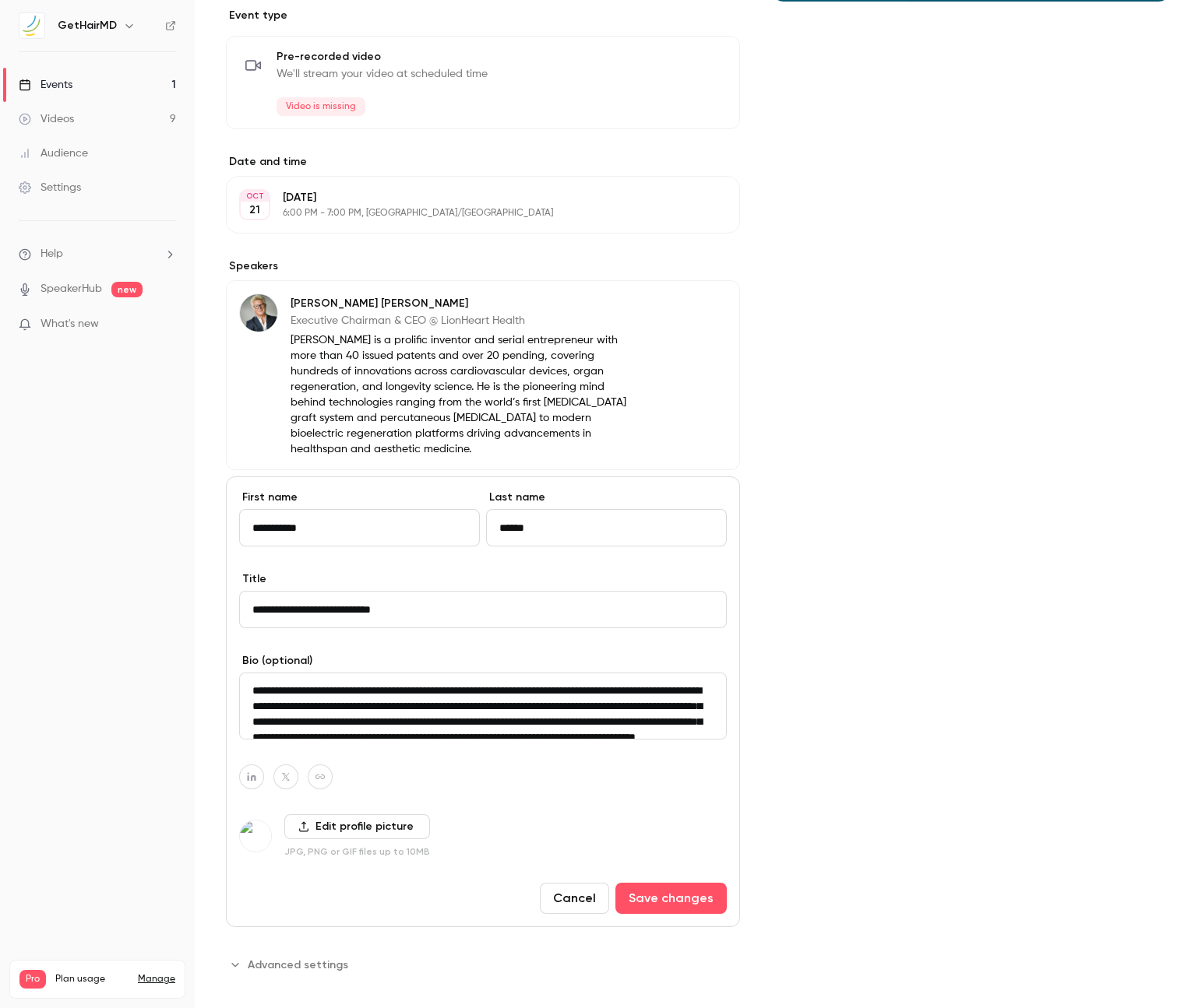
scroll to position [20, 0]
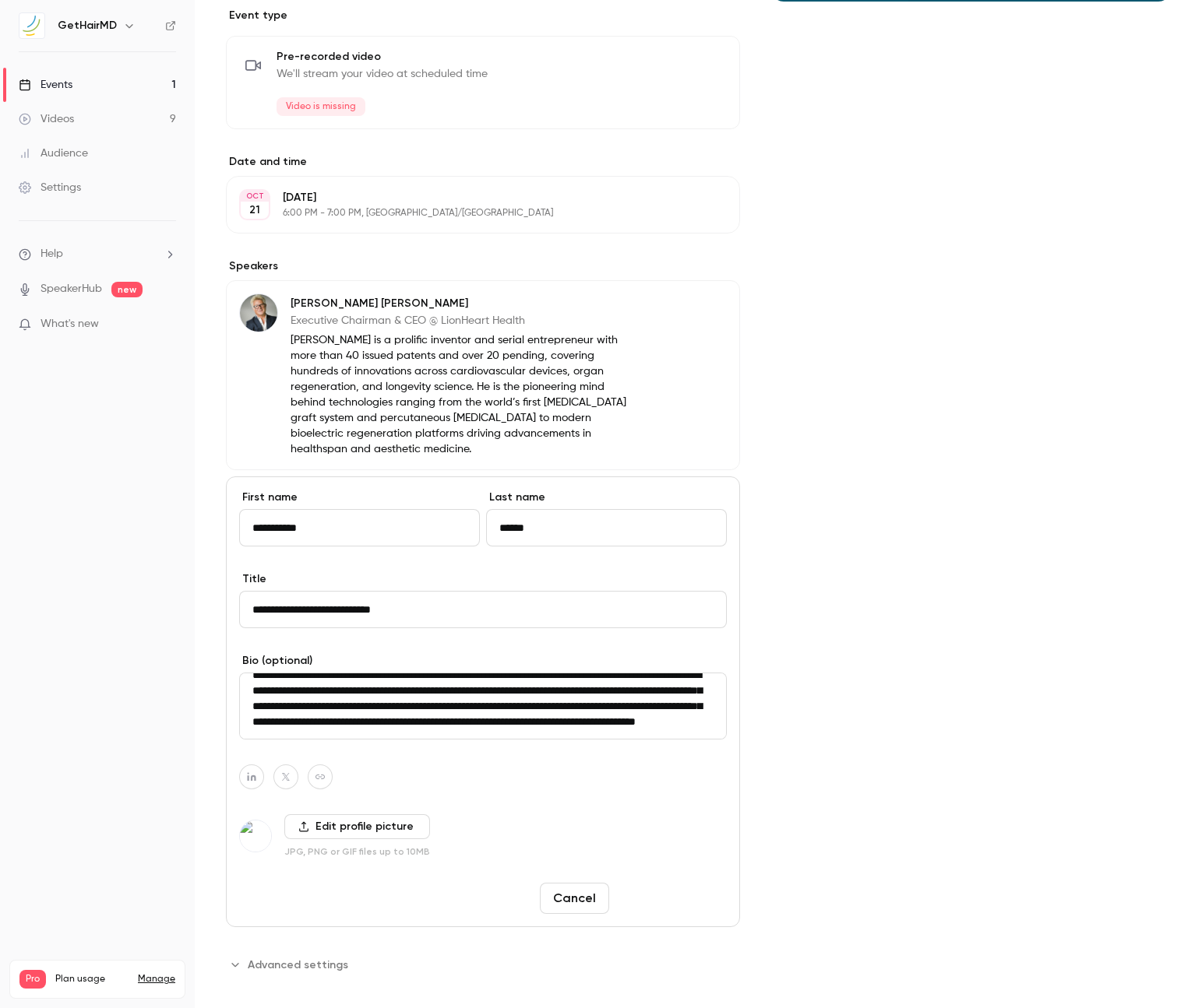
type textarea "**********"
click at [695, 891] on button "Save changes" at bounding box center [671, 899] width 112 height 31
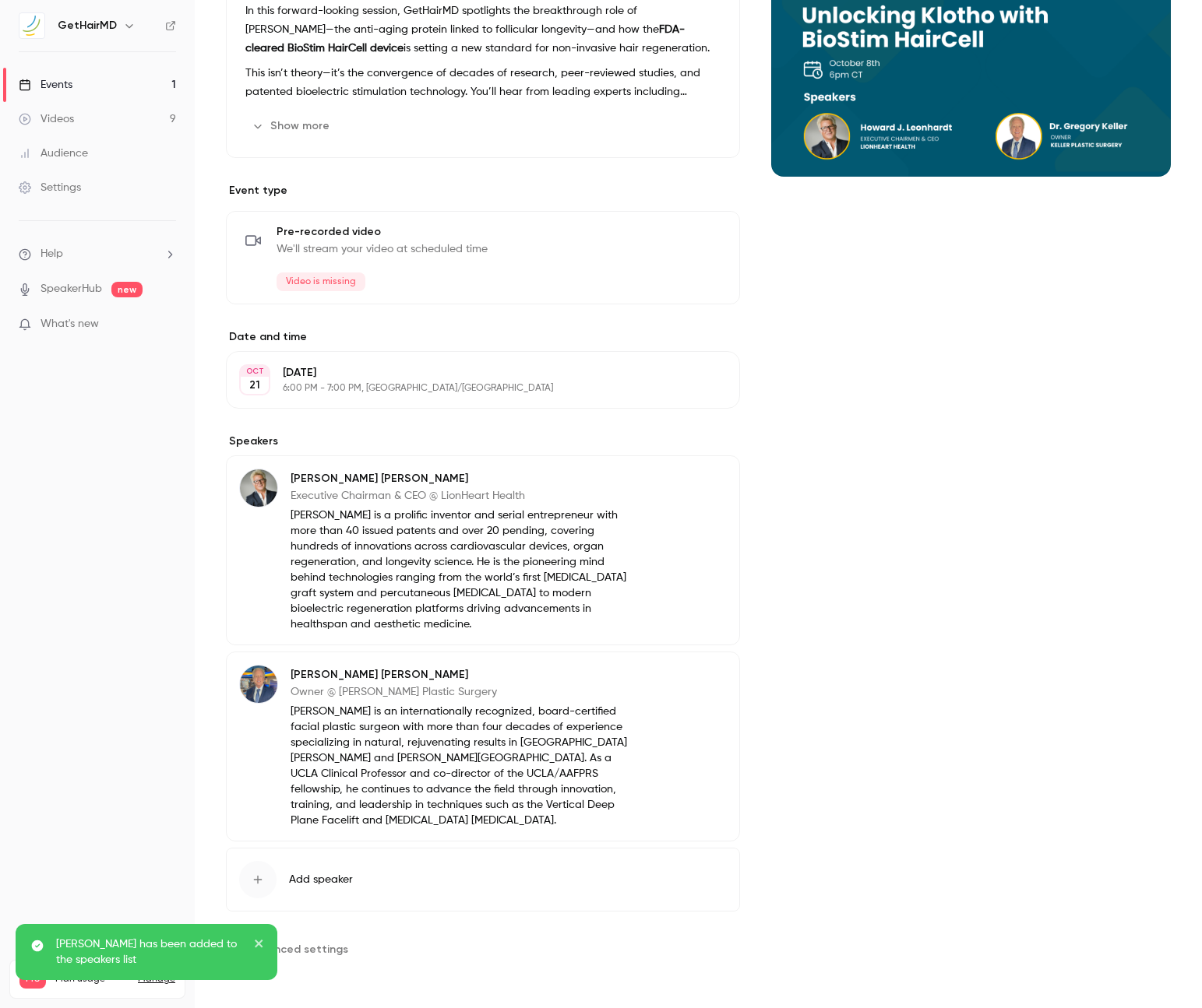
scroll to position [176, 0]
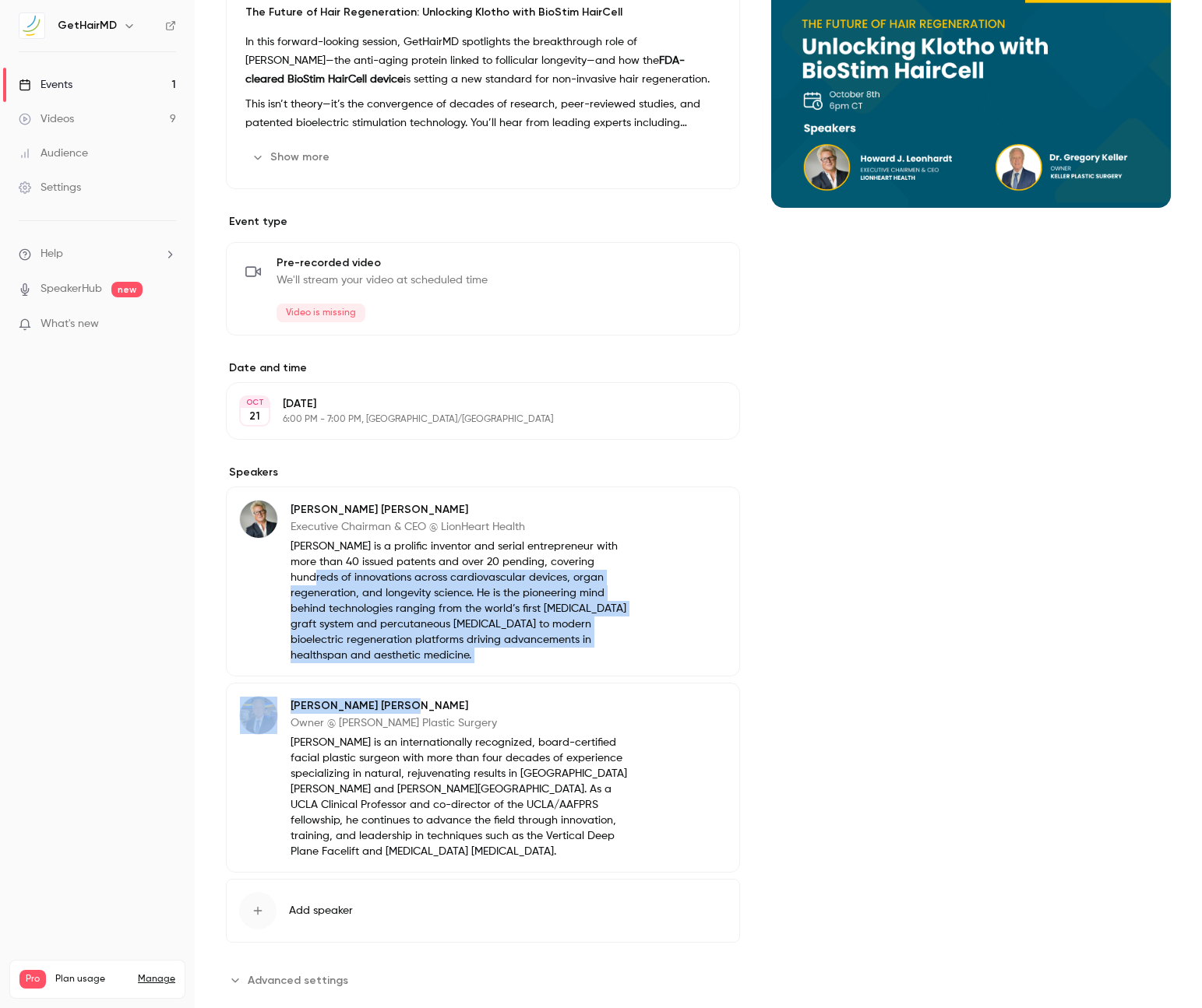
drag, startPoint x: 599, startPoint y: 569, endPoint x: 619, endPoint y: 685, distance: 117.7
click at [619, 685] on div "[PERSON_NAME] Executive Chairman & CEO @ LionHeart Health [PERSON_NAME] is a pr…" at bounding box center [483, 680] width 514 height 386
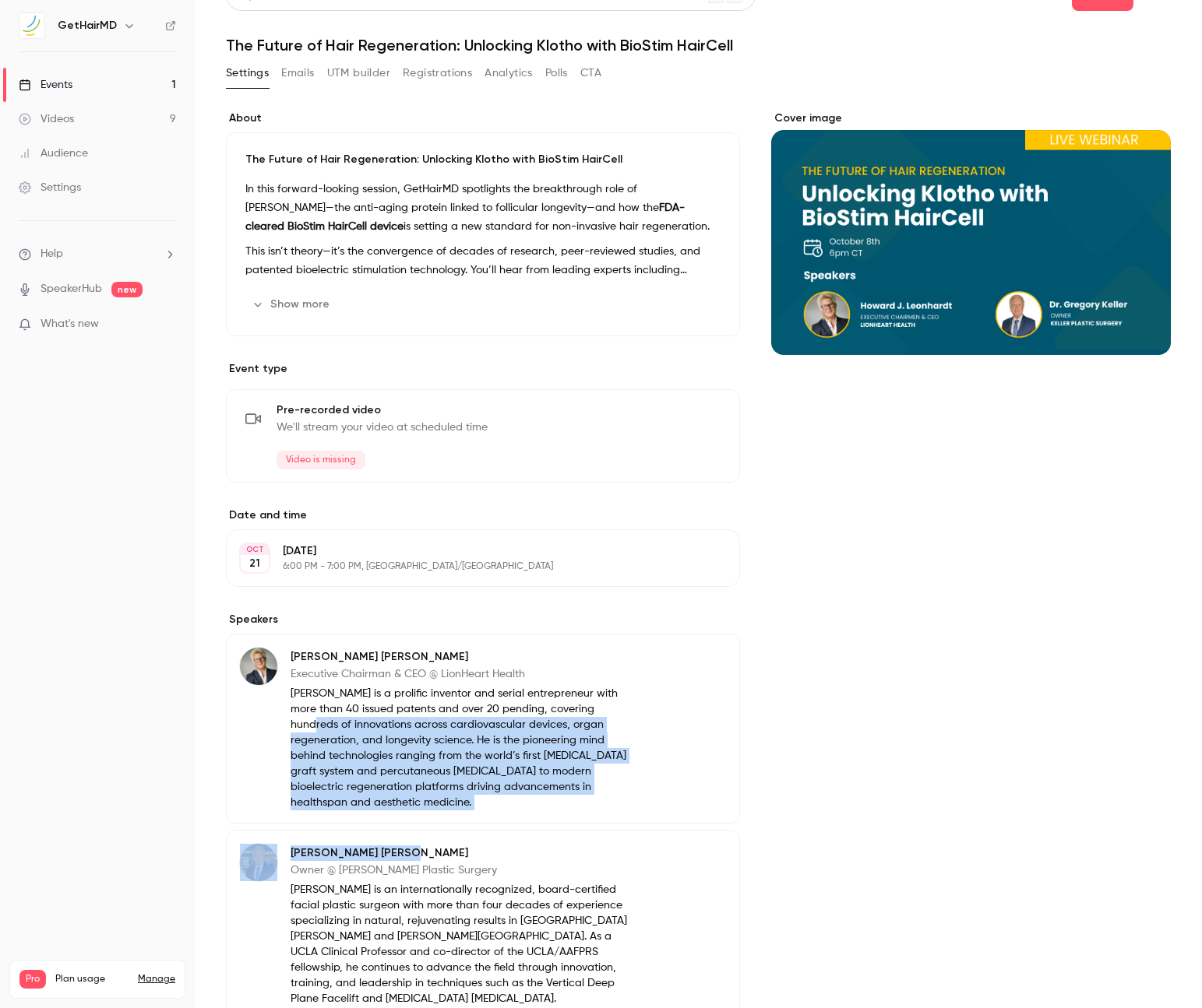
scroll to position [38, 0]
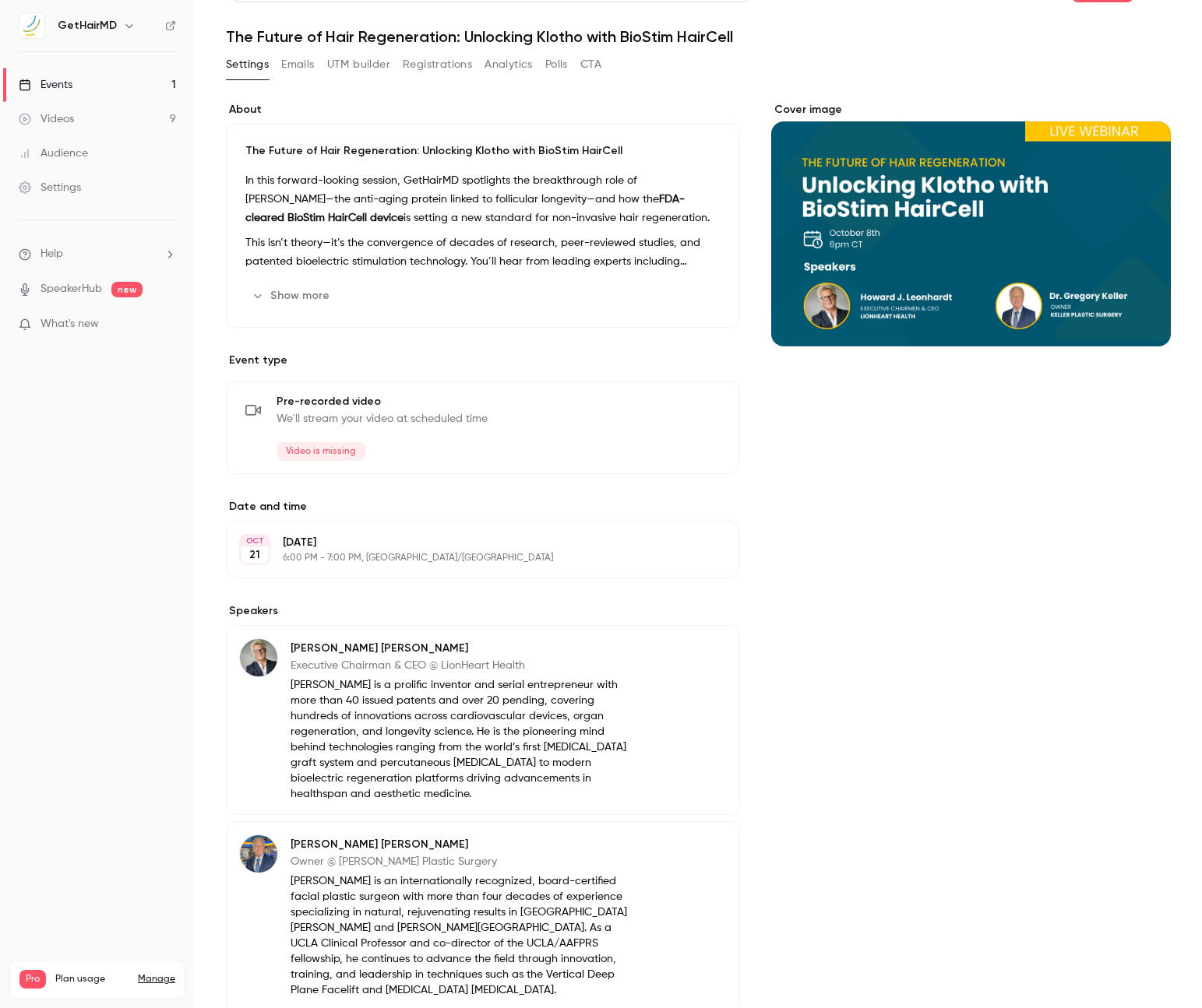
click at [413, 219] on p "In this forward-looking session, GetHairMD spotlights the breakthrough role of …" at bounding box center [483, 199] width 475 height 56
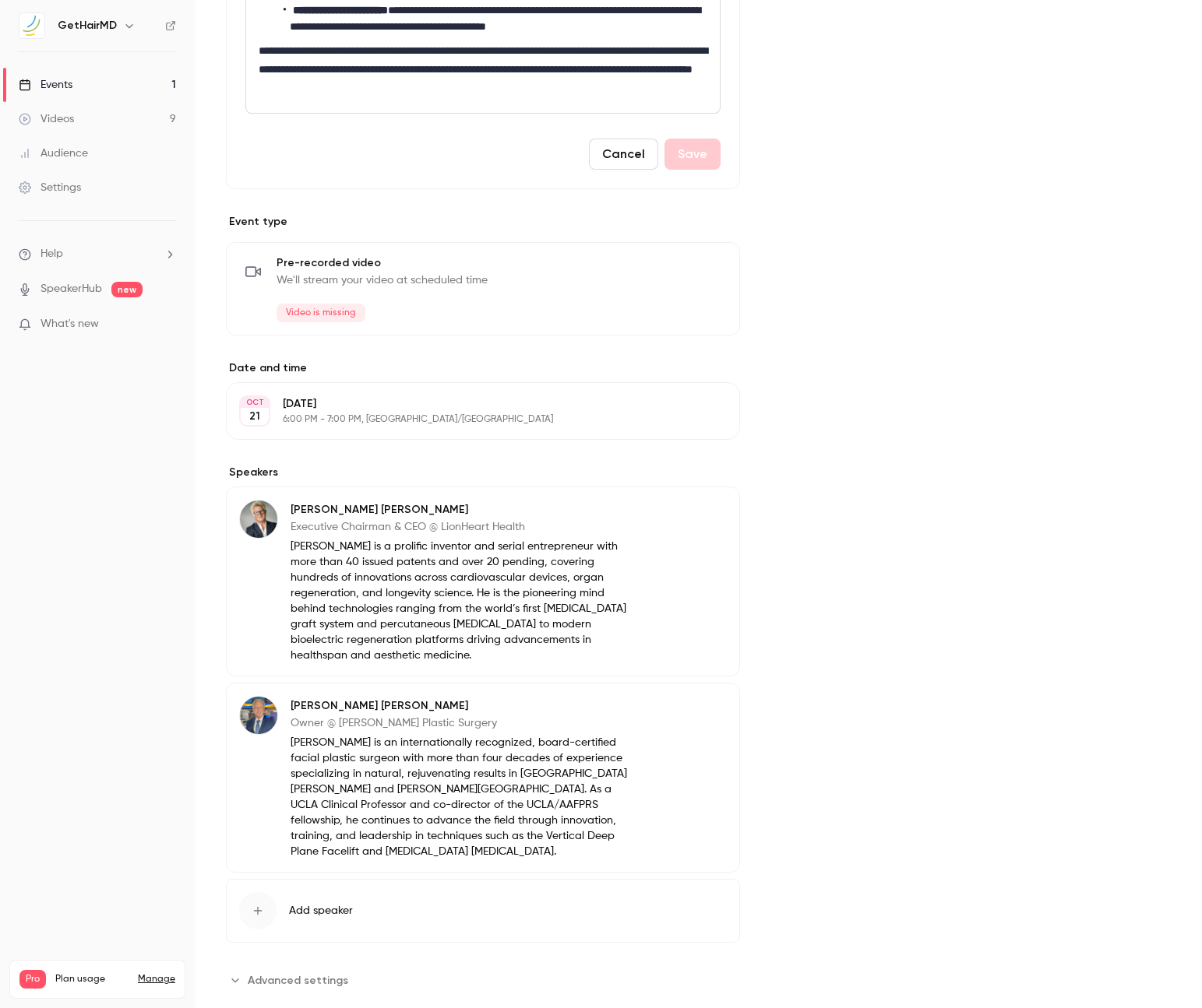
scroll to position [0, 0]
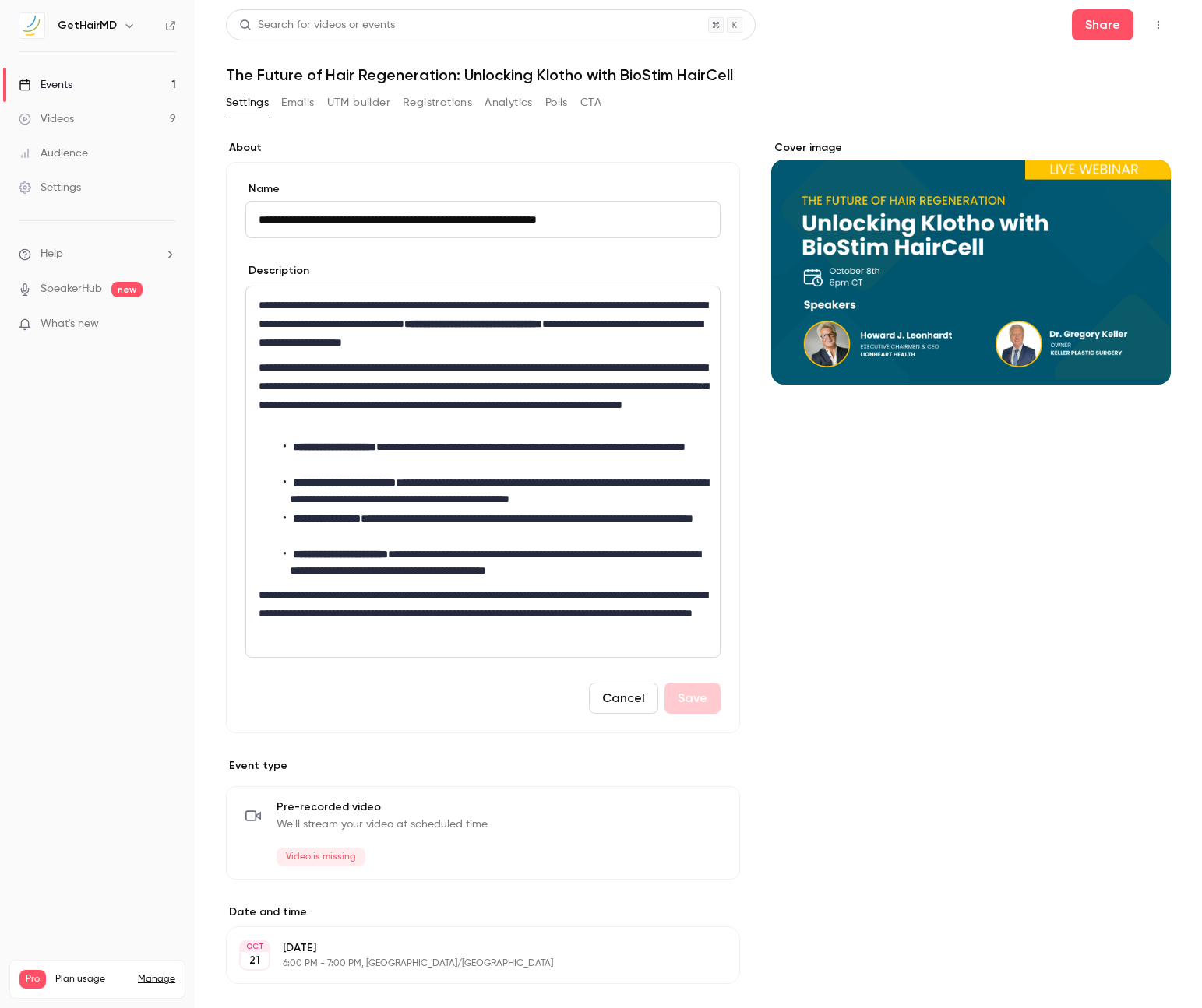
click at [65, 87] on div "Events" at bounding box center [45, 85] width 53 height 16
